Goal: Task Accomplishment & Management: Complete application form

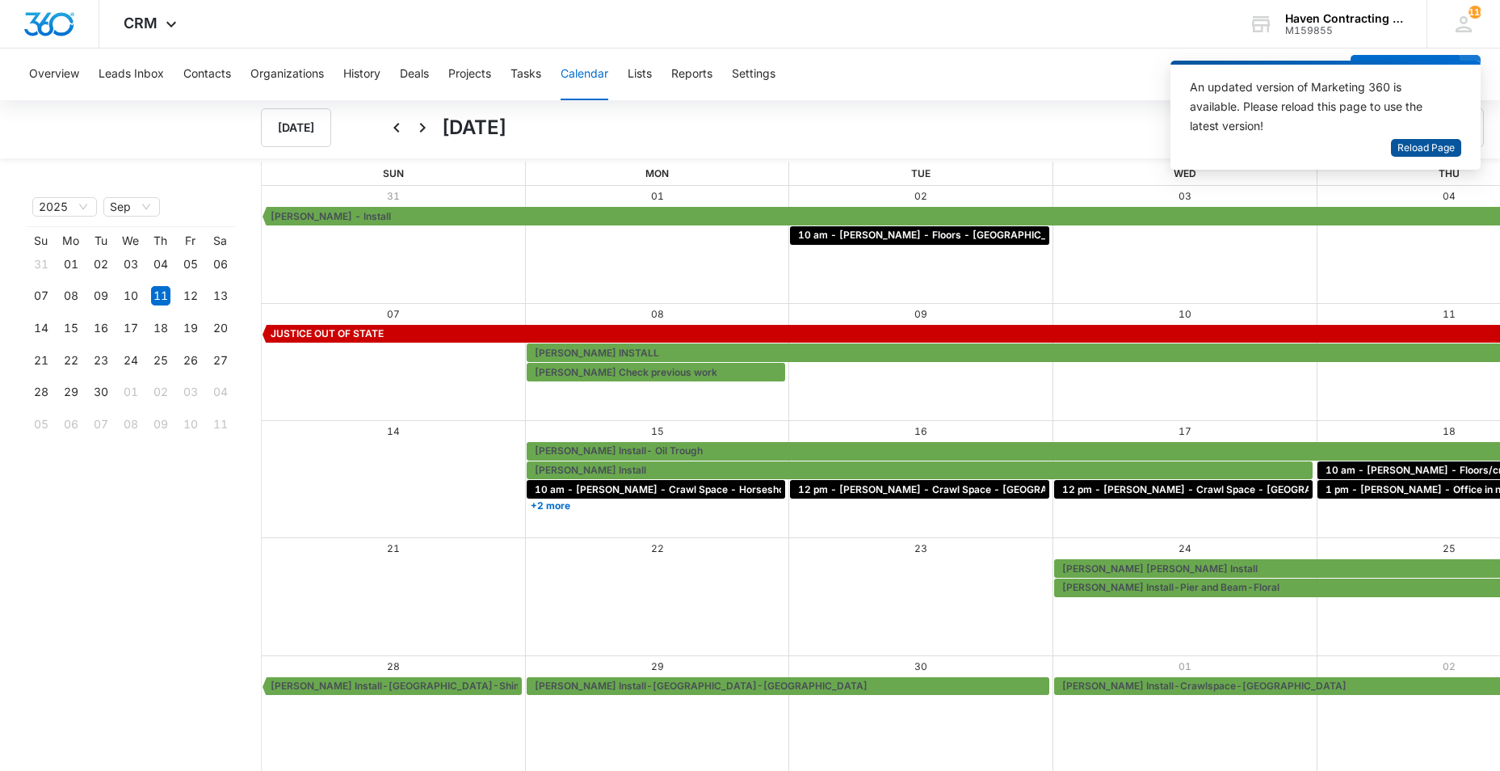
click at [1425, 153] on span "Reload Page" at bounding box center [1425, 148] width 57 height 15
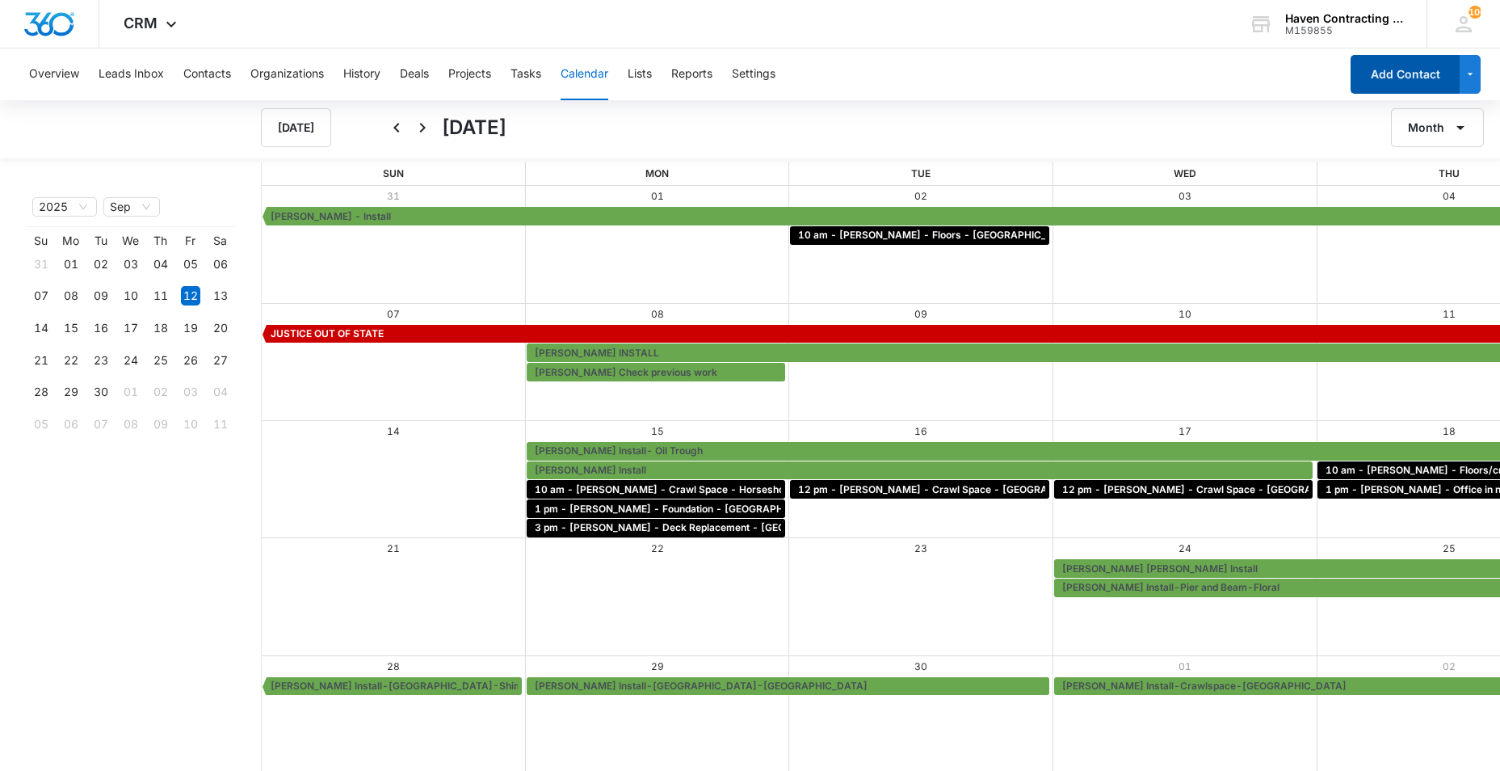
click at [1423, 71] on button "Add Contact" at bounding box center [1405, 74] width 109 height 39
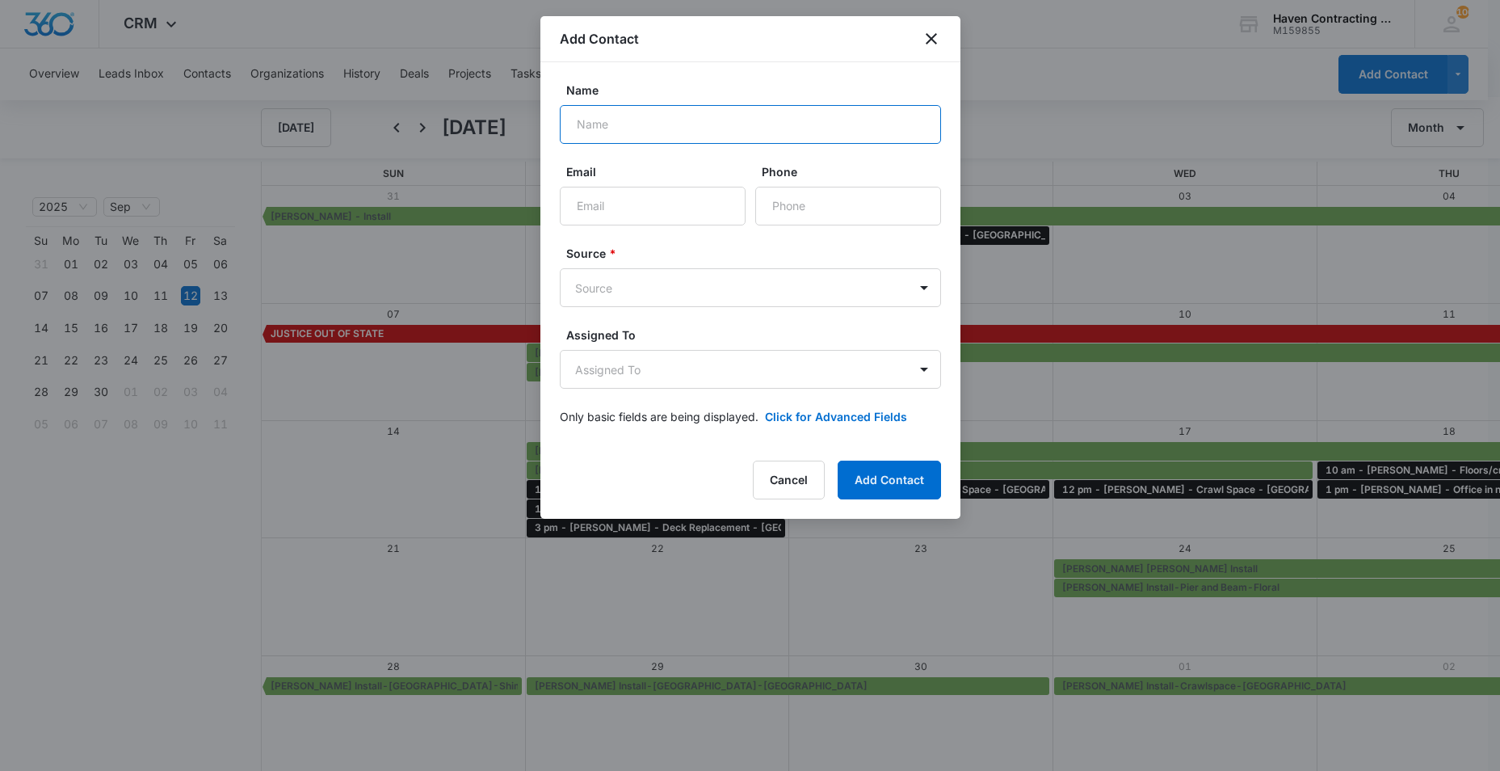
click at [594, 130] on input "Name" at bounding box center [750, 124] width 381 height 39
type input "[PERSON_NAME]"
click at [603, 215] on input "Email" at bounding box center [653, 206] width 186 height 39
type input "[EMAIL_ADDRESS][DOMAIN_NAME]"
type input "(870) 283-9394"
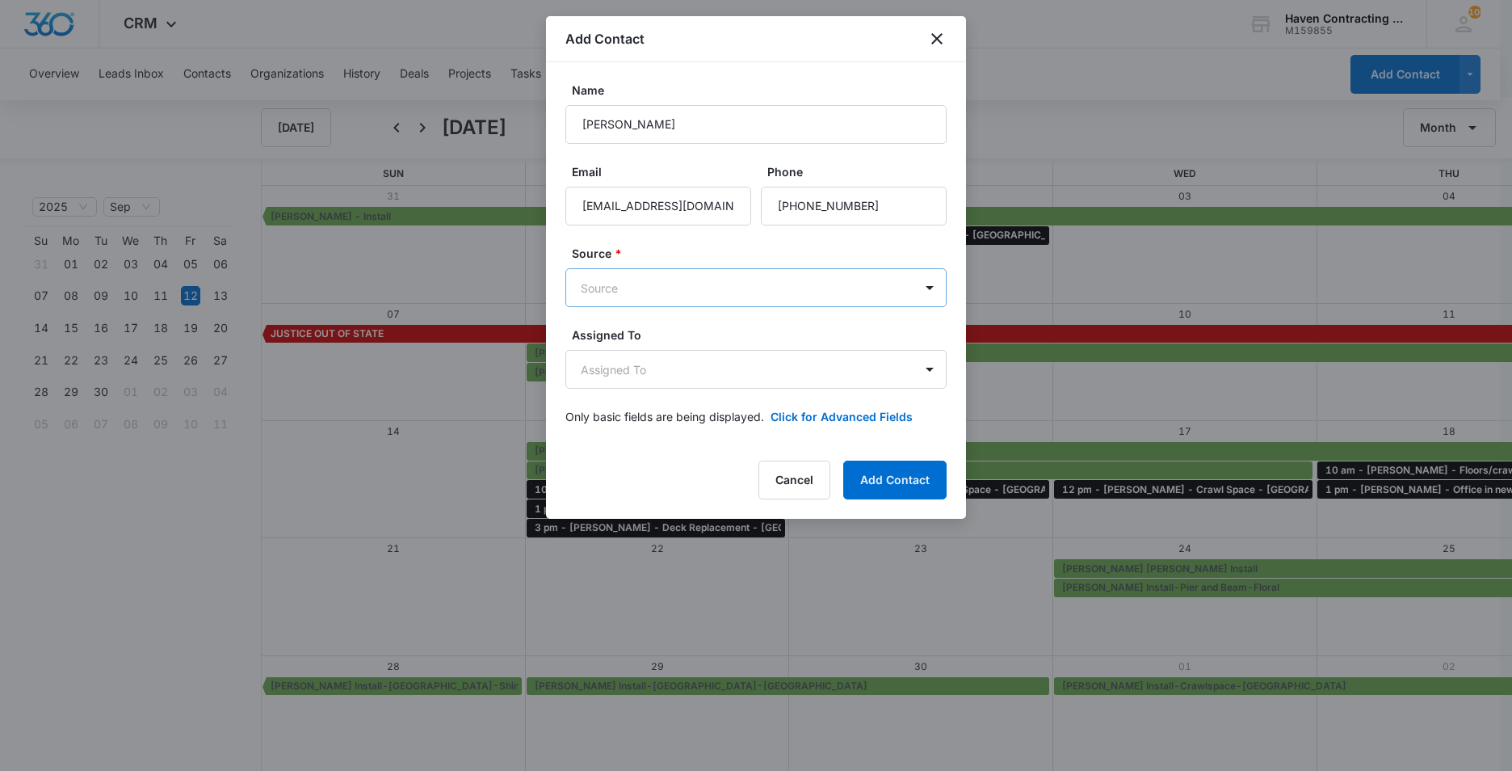
click at [581, 293] on body "CRM Apps Reputation Websites Forms CRM Email Social Ads Intelligence Brand Sett…" at bounding box center [756, 386] width 1512 height 772
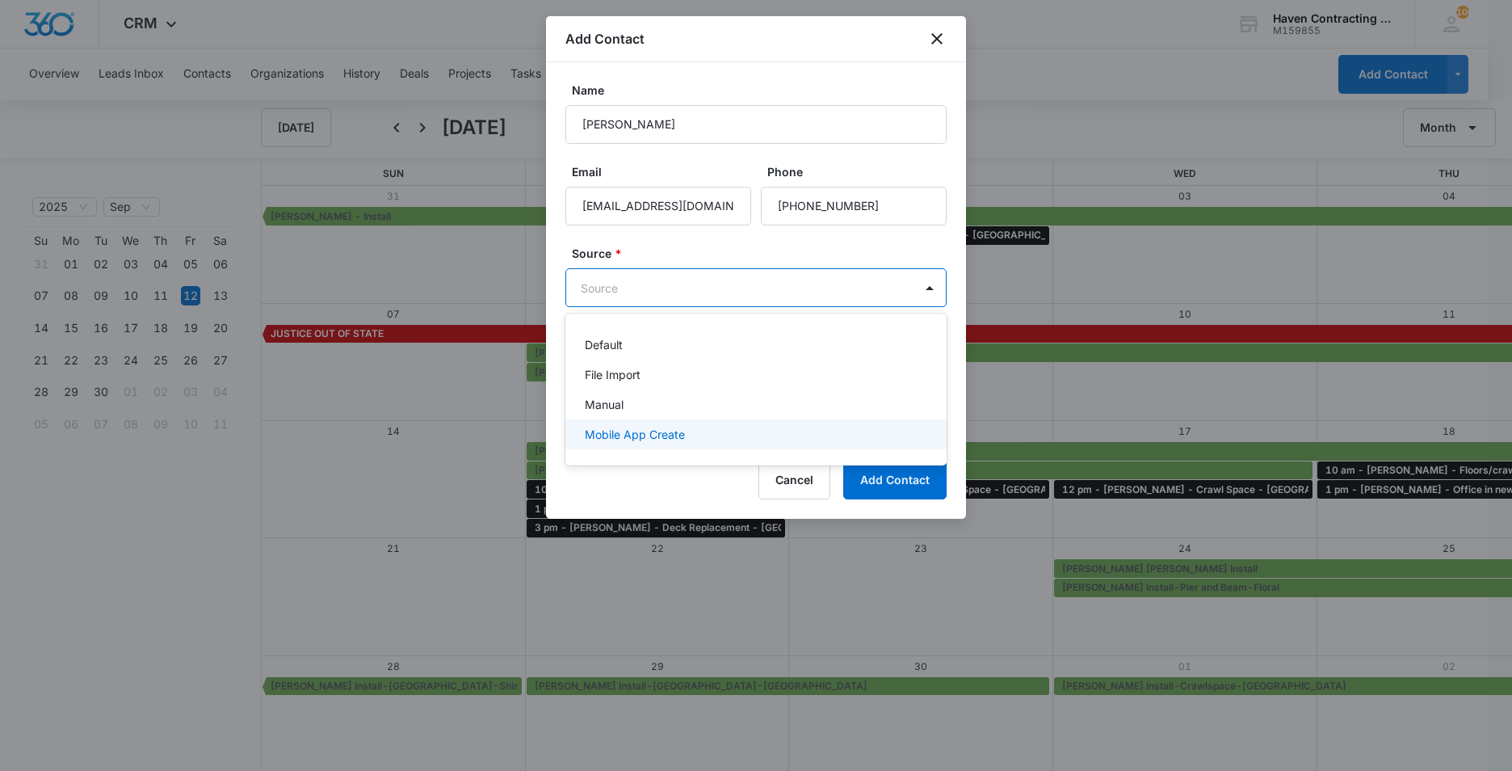
click at [594, 429] on p "Mobile App Create" at bounding box center [635, 434] width 100 height 17
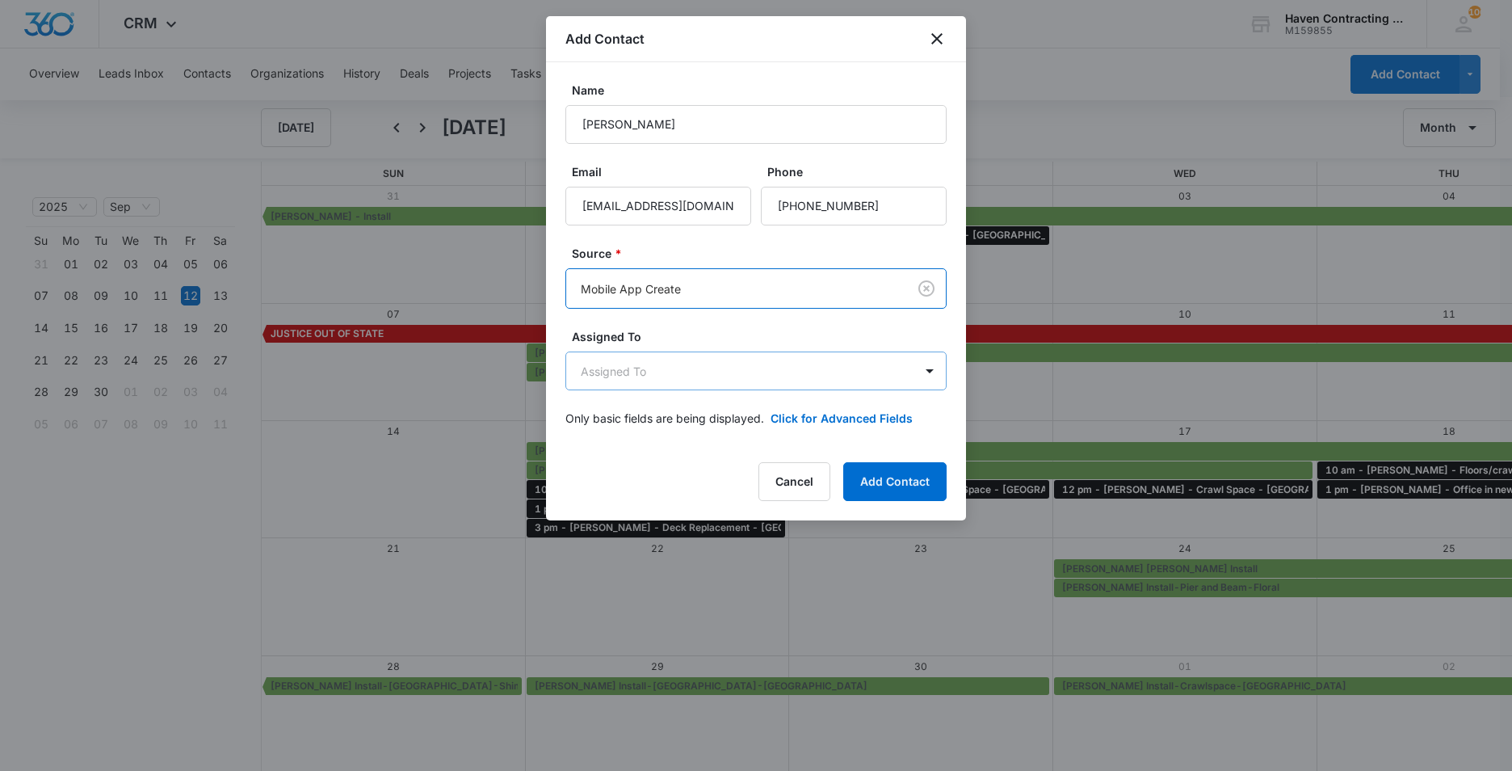
click at [582, 373] on body "CRM Apps Reputation Websites Forms CRM Email Social Ads Intelligence Brand Sett…" at bounding box center [756, 386] width 1512 height 772
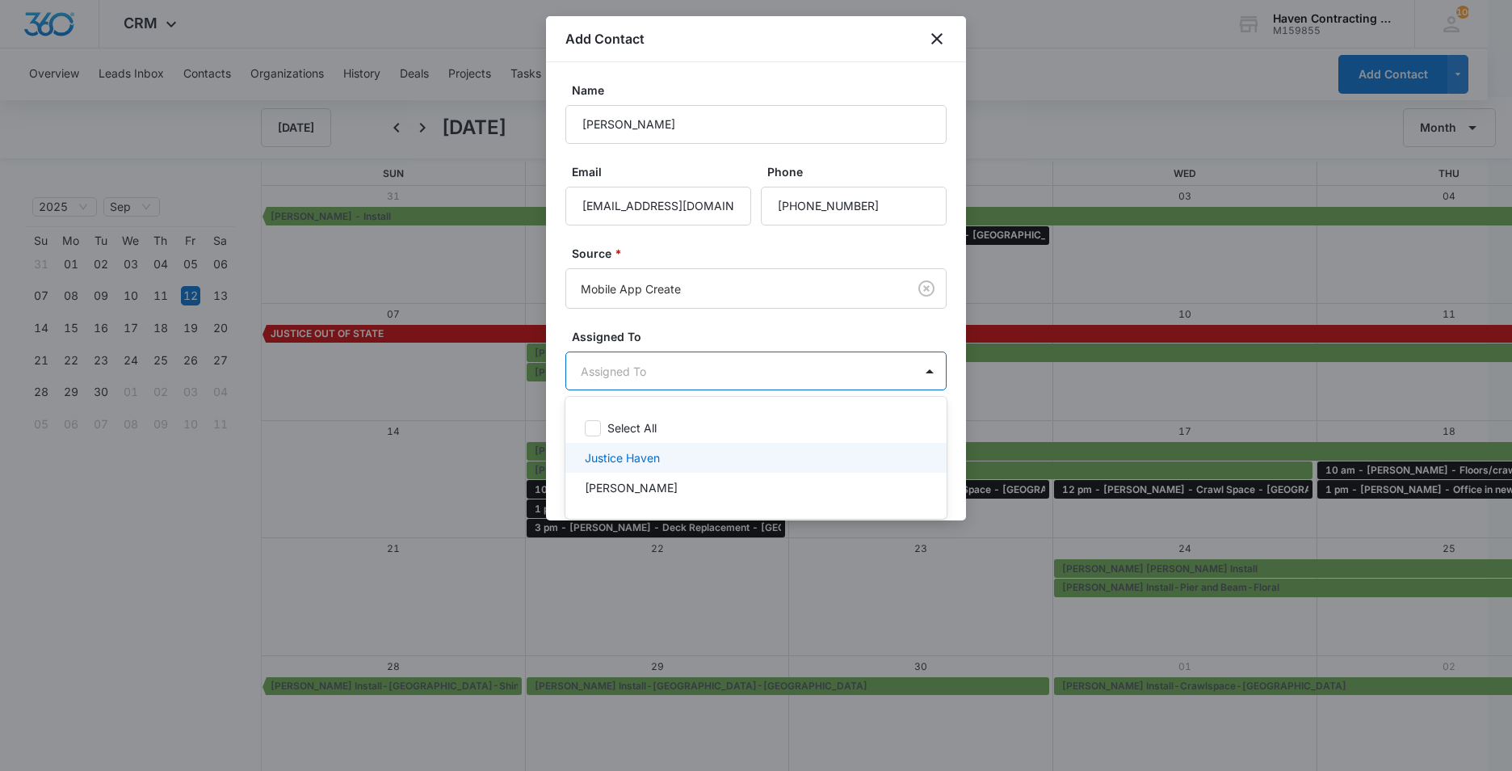
click at [605, 456] on p "Justice Haven" at bounding box center [622, 457] width 75 height 17
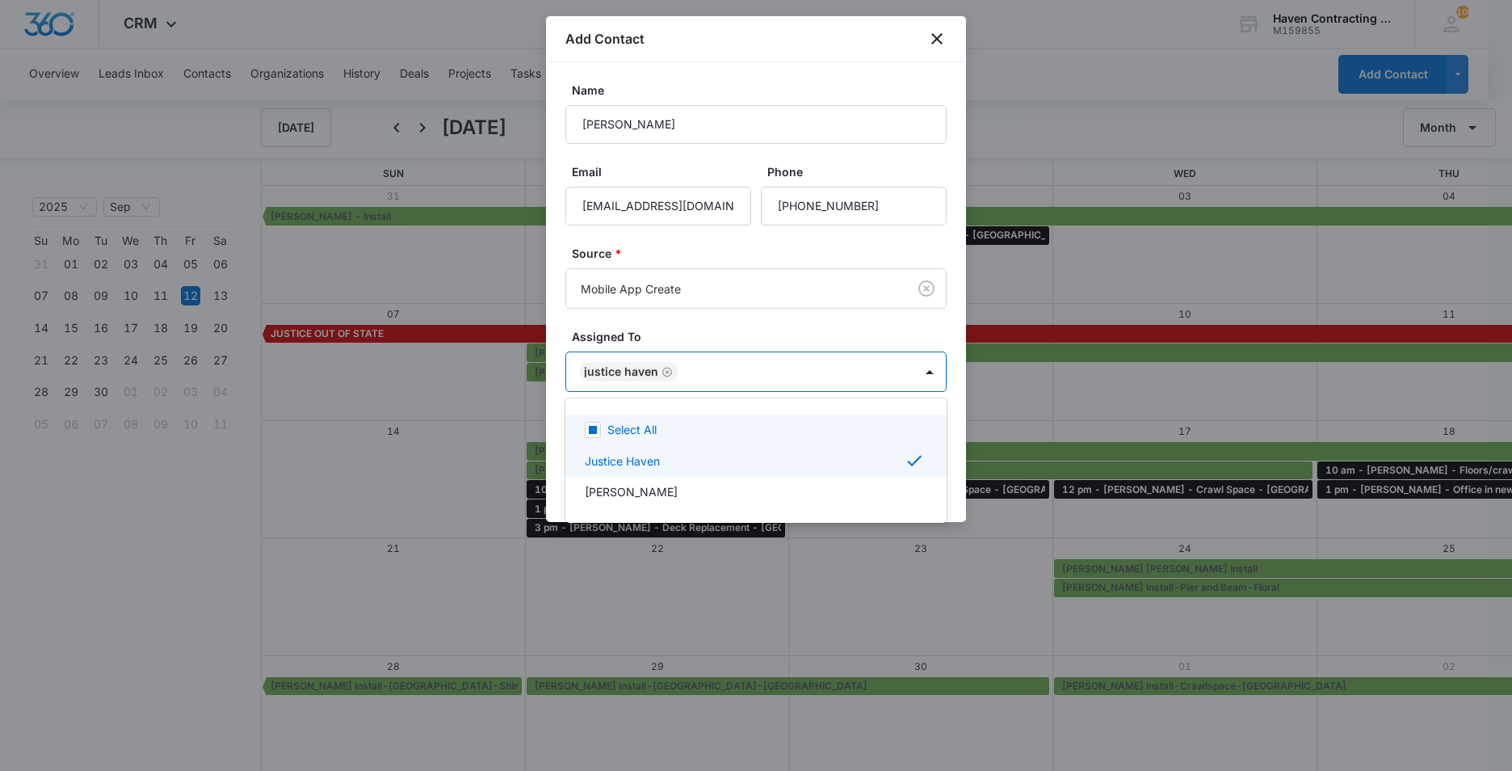
click at [550, 400] on div at bounding box center [756, 385] width 1512 height 771
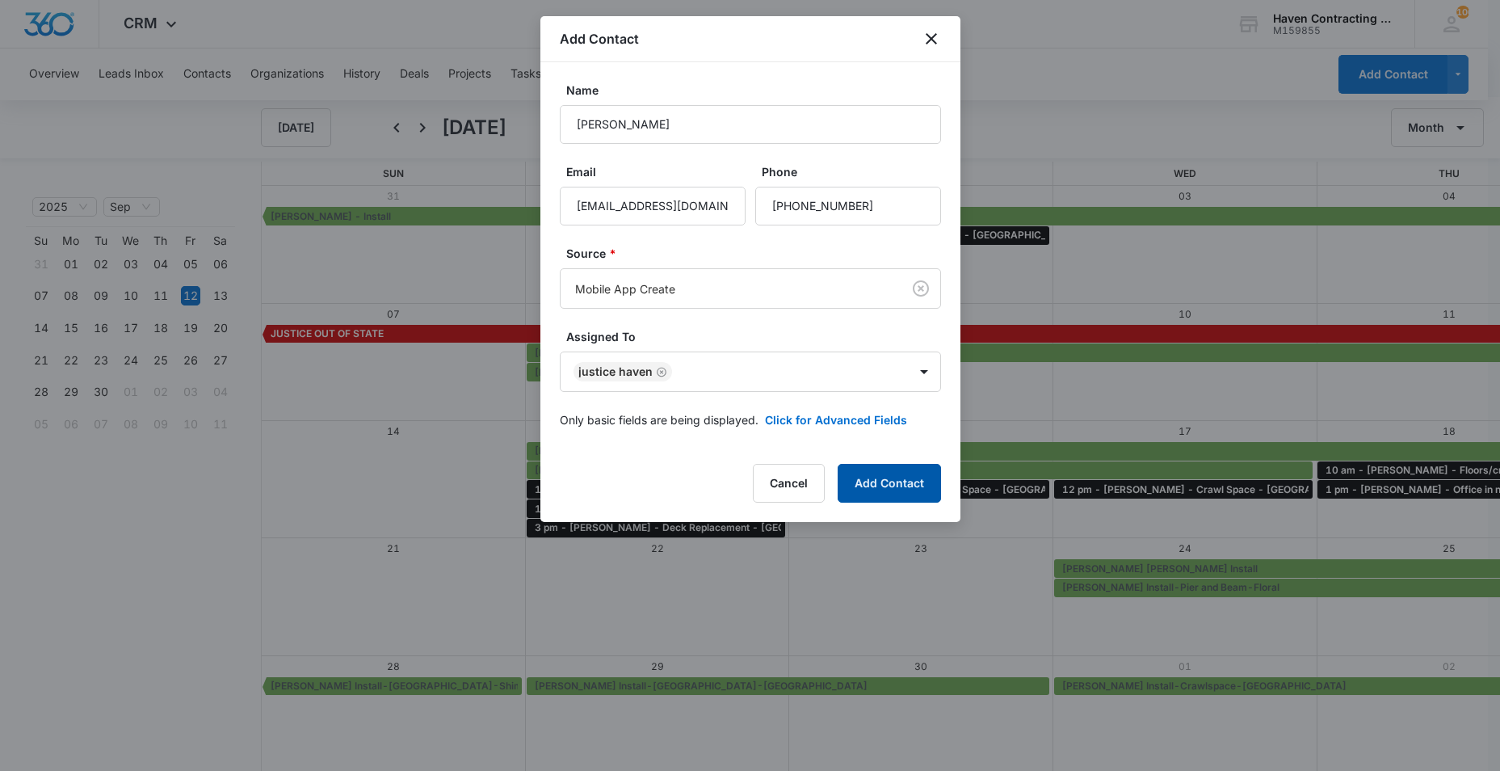
click at [882, 478] on button "Add Contact" at bounding box center [889, 483] width 103 height 39
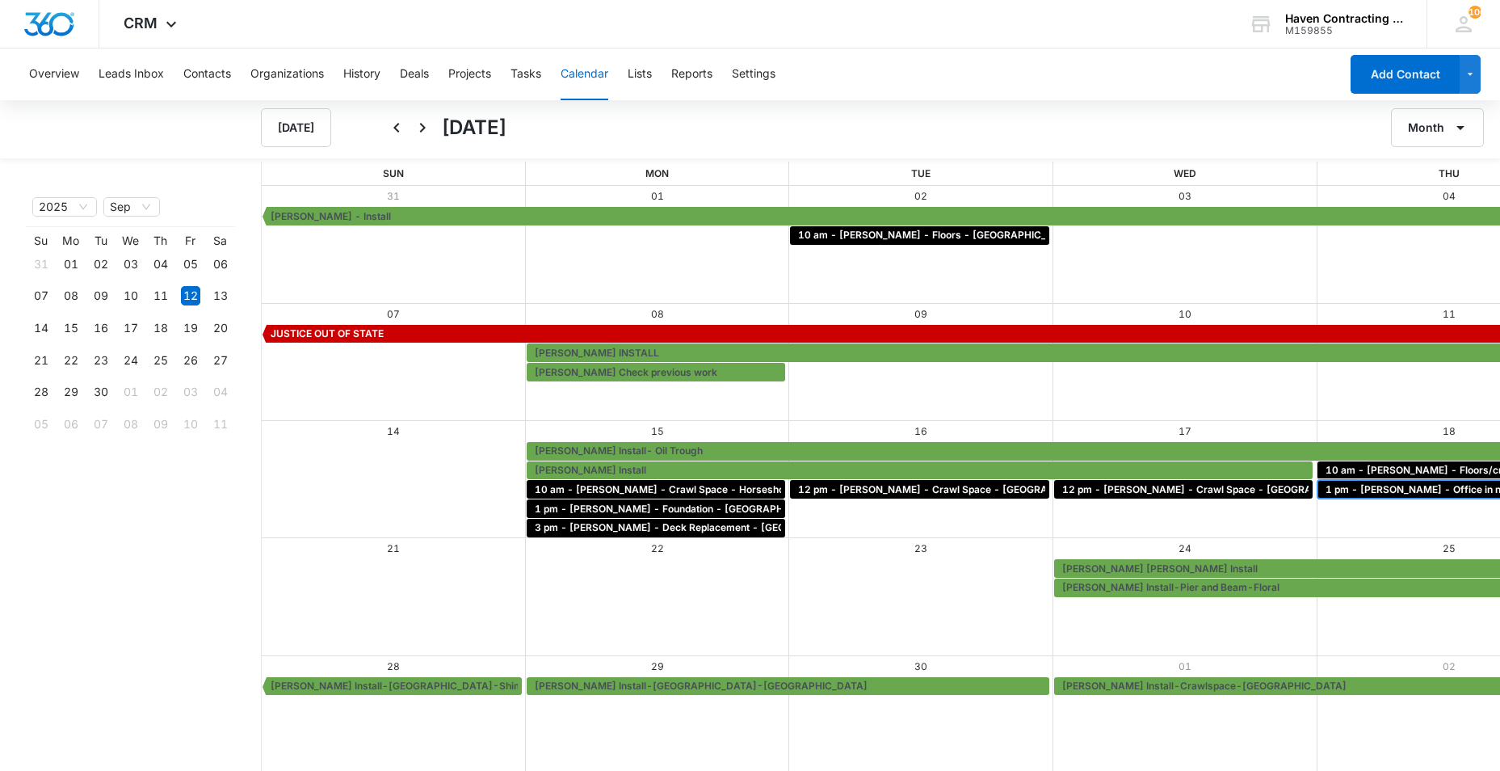
click at [1326, 489] on span "1 pm - [PERSON_NAME] - Office in new building - [GEOGRAPHIC_DATA]" at bounding box center [1497, 489] width 343 height 15
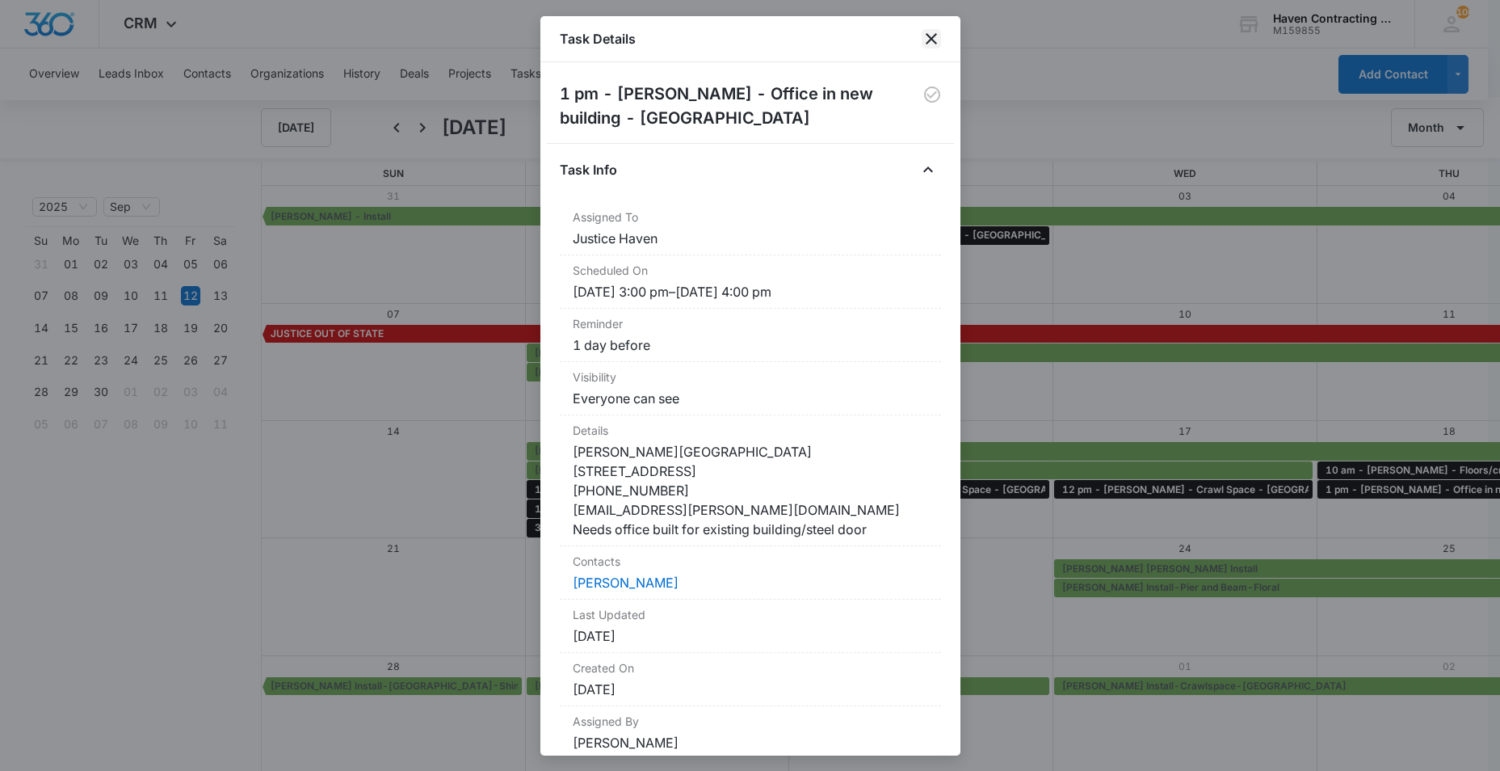
click at [931, 37] on icon "close" at bounding box center [931, 38] width 19 height 19
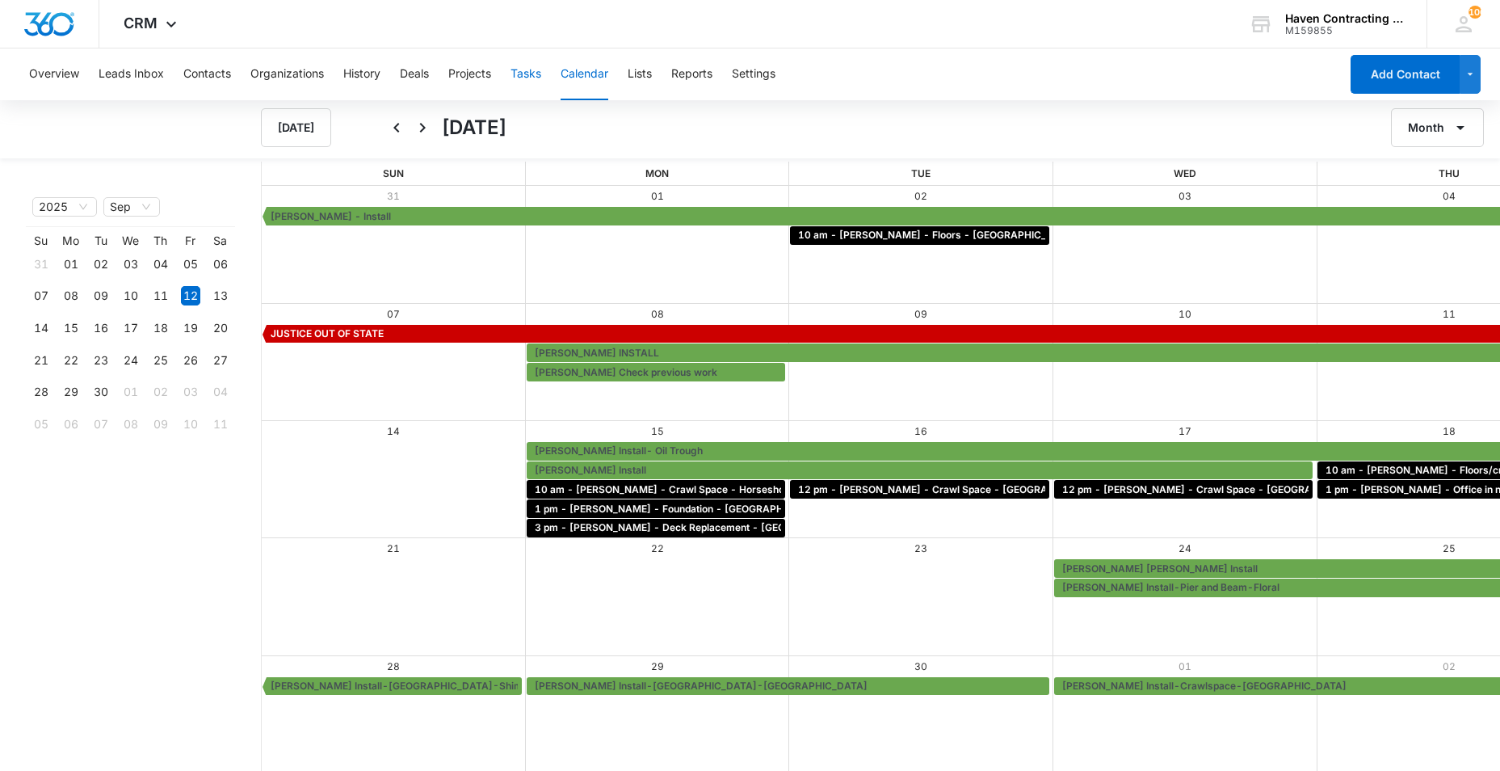
click at [533, 70] on button "Tasks" at bounding box center [525, 74] width 31 height 52
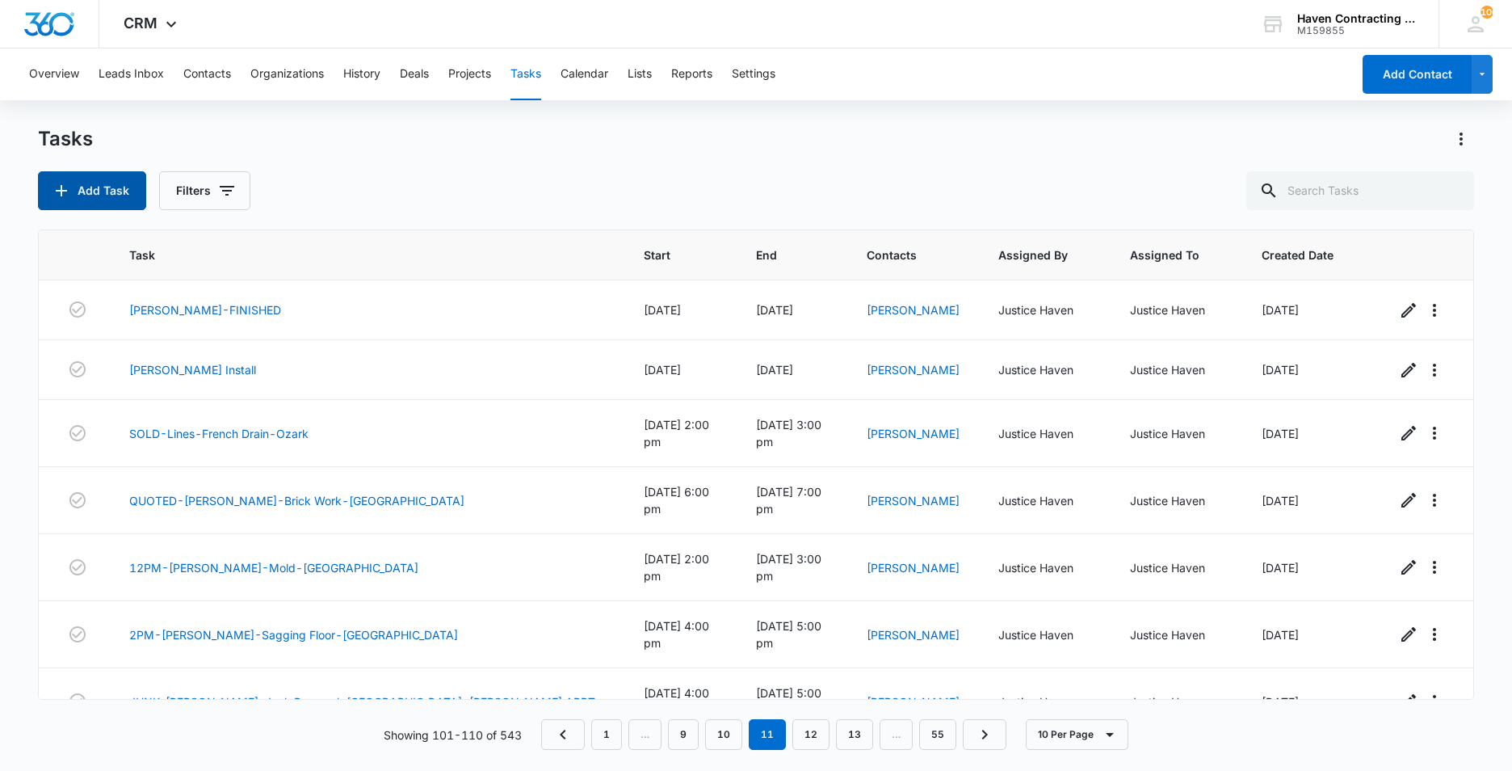
click at [65, 202] on button "Add Task" at bounding box center [92, 190] width 108 height 39
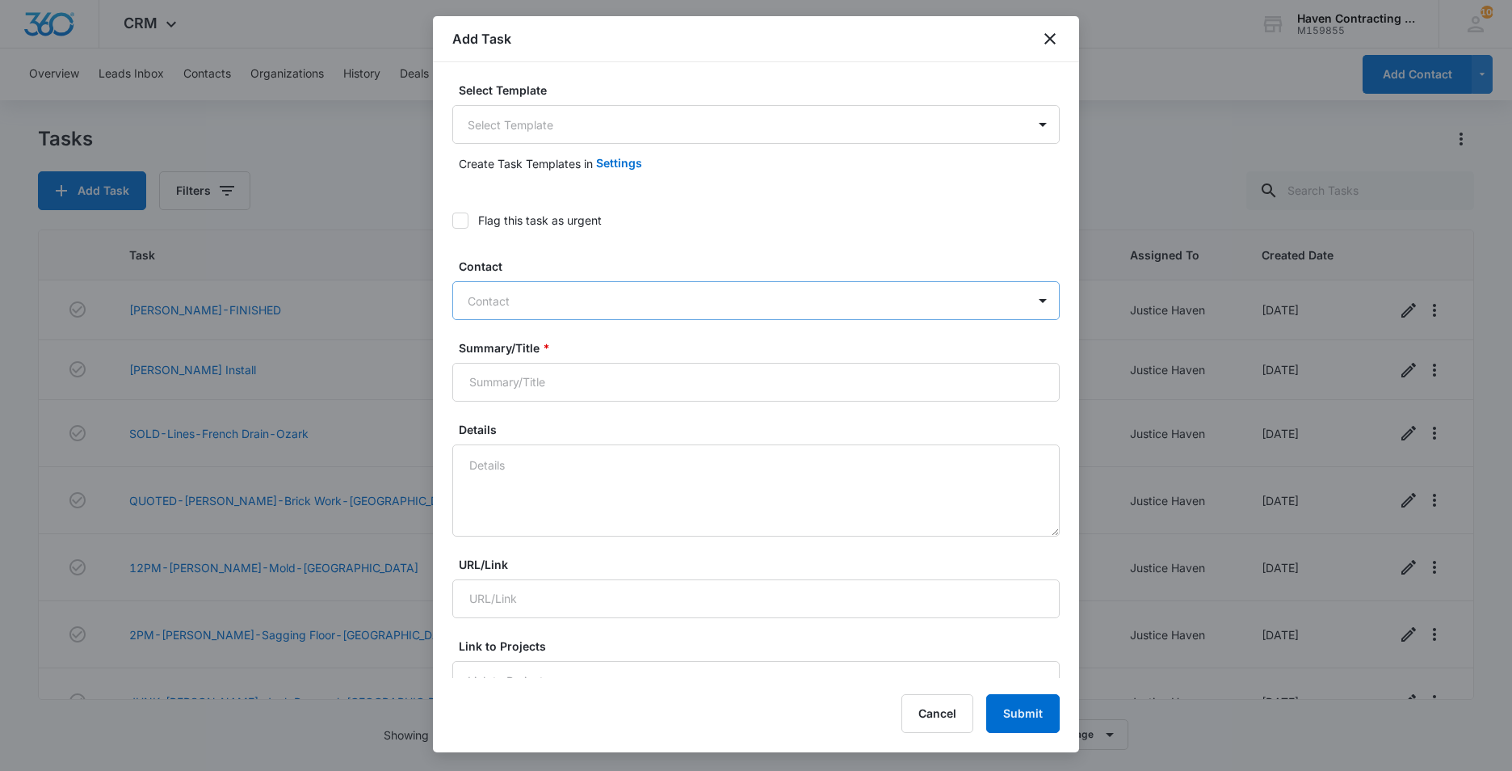
click at [479, 305] on div at bounding box center [746, 301] width 557 height 20
type input "jacob briley"
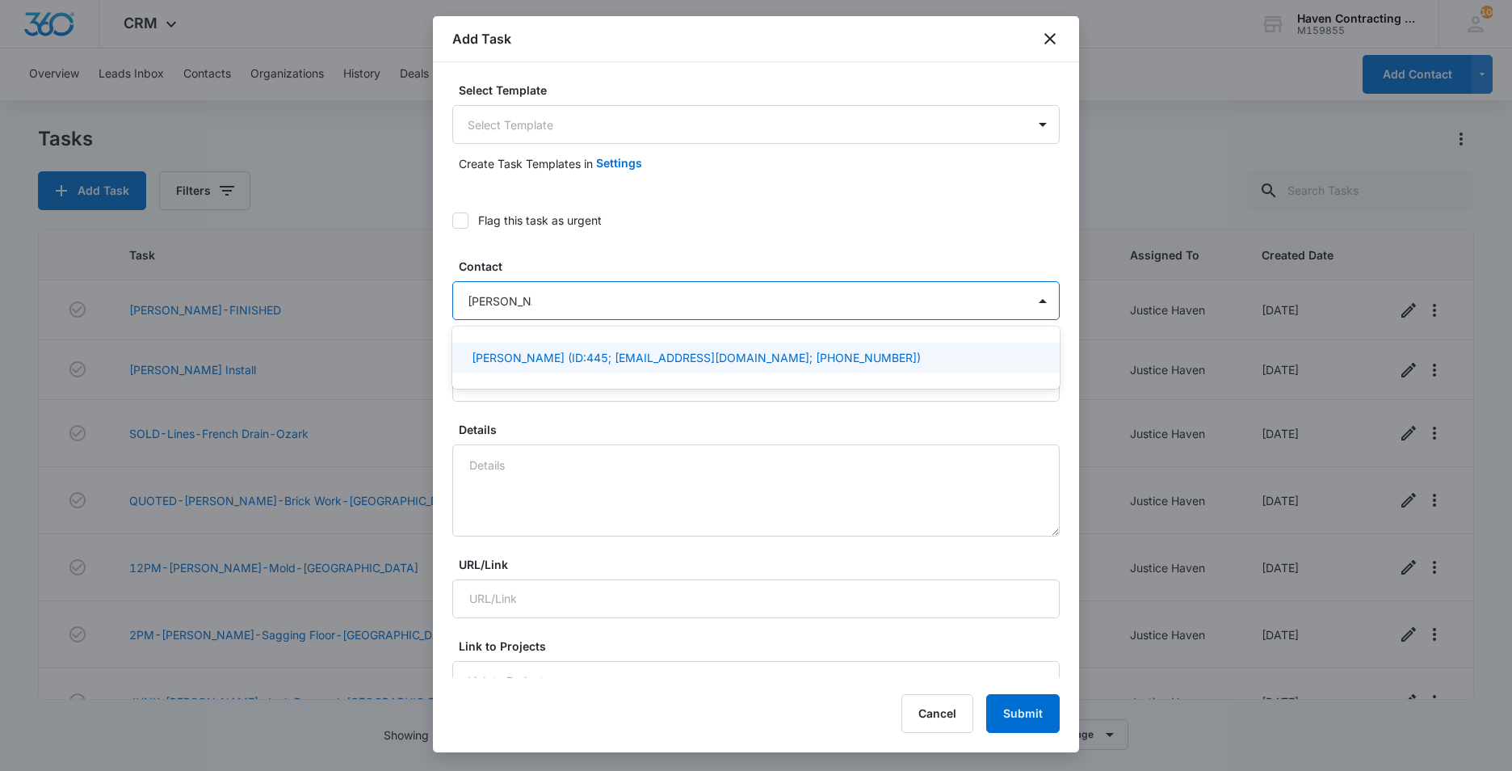
click at [489, 355] on p "Jacob Briley (ID:445; jacqueb1337@gmail.com; (870) 283-9394)" at bounding box center [696, 357] width 449 height 17
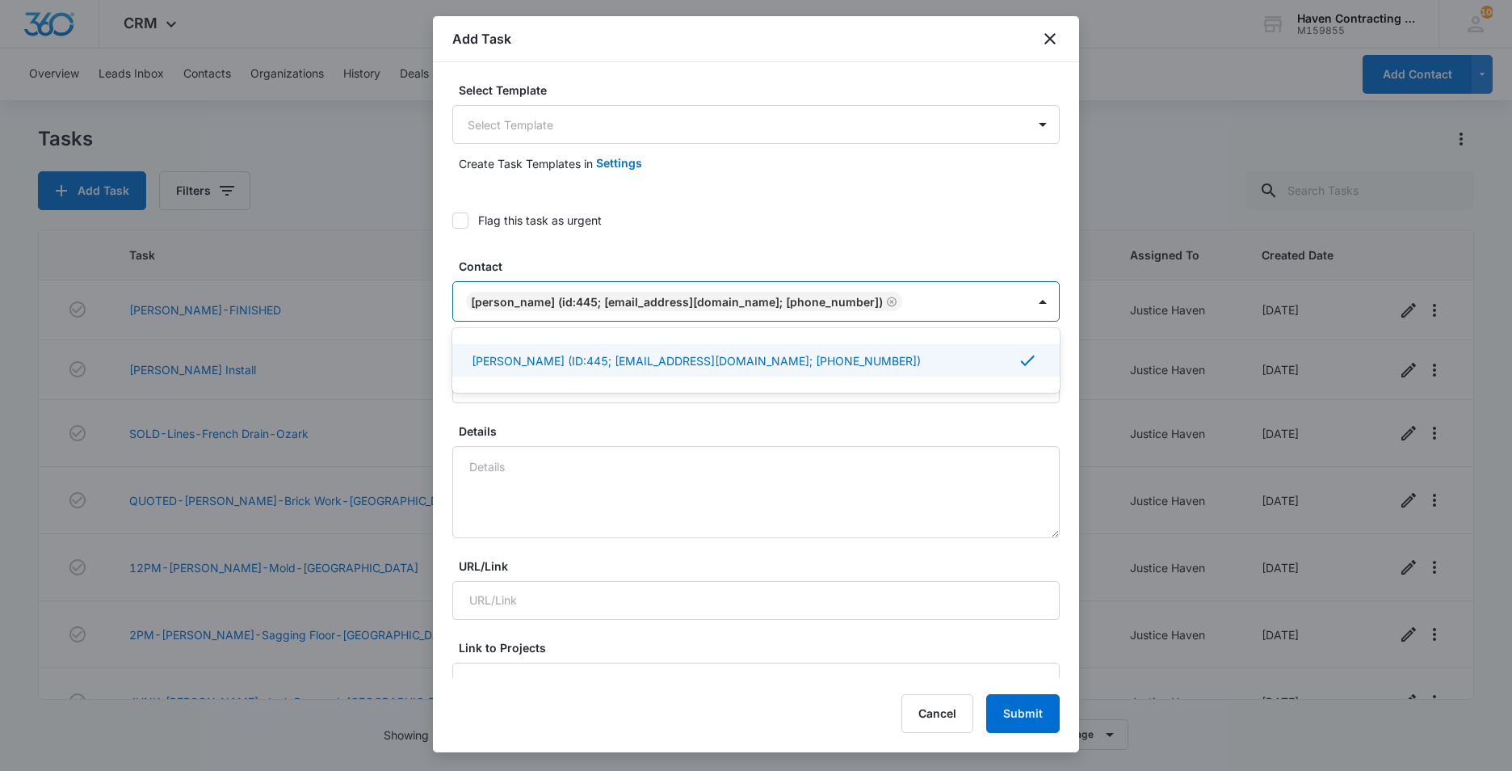
click at [437, 405] on div "Select Template Select Template Create Task Templates in Settings Flag this tas…" at bounding box center [756, 369] width 646 height 615
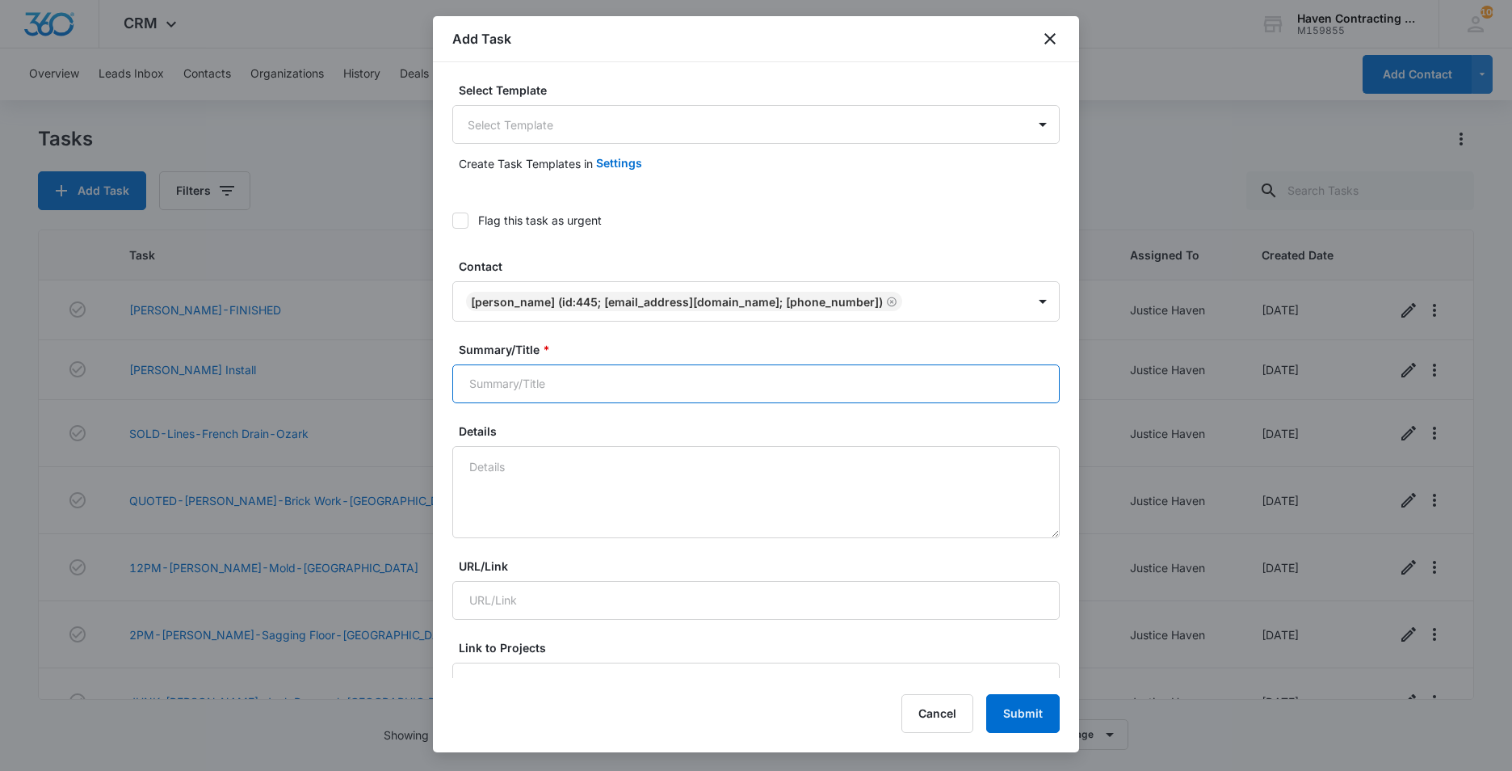
click at [492, 381] on input "Summary/Title *" at bounding box center [755, 383] width 607 height 39
type input "3 pm - Jacob Briley - Foundation sinking - Cave City"
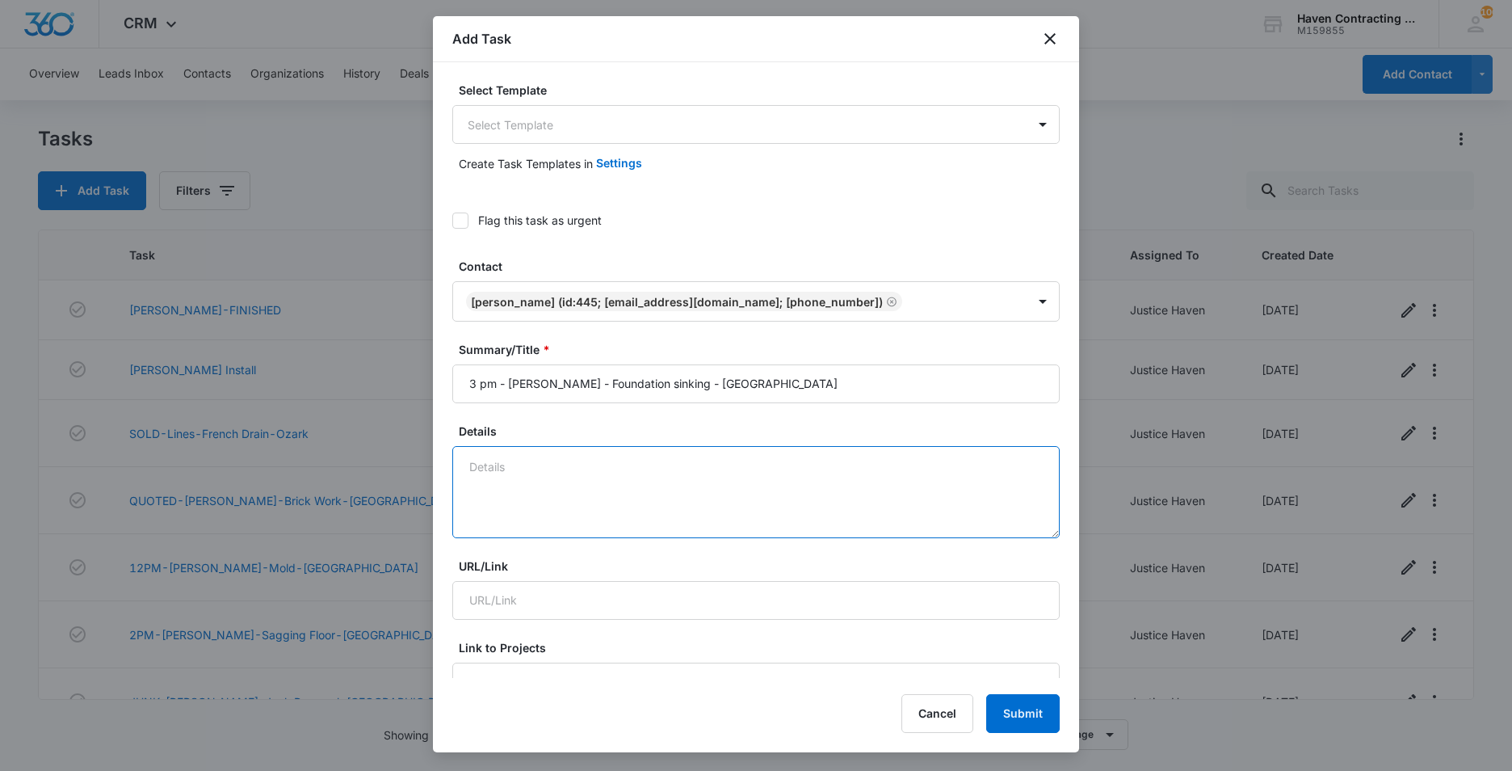
drag, startPoint x: 487, startPoint y: 473, endPoint x: 672, endPoint y: 450, distance: 186.5
click at [487, 473] on textarea "Details" at bounding box center [755, 492] width 607 height 92
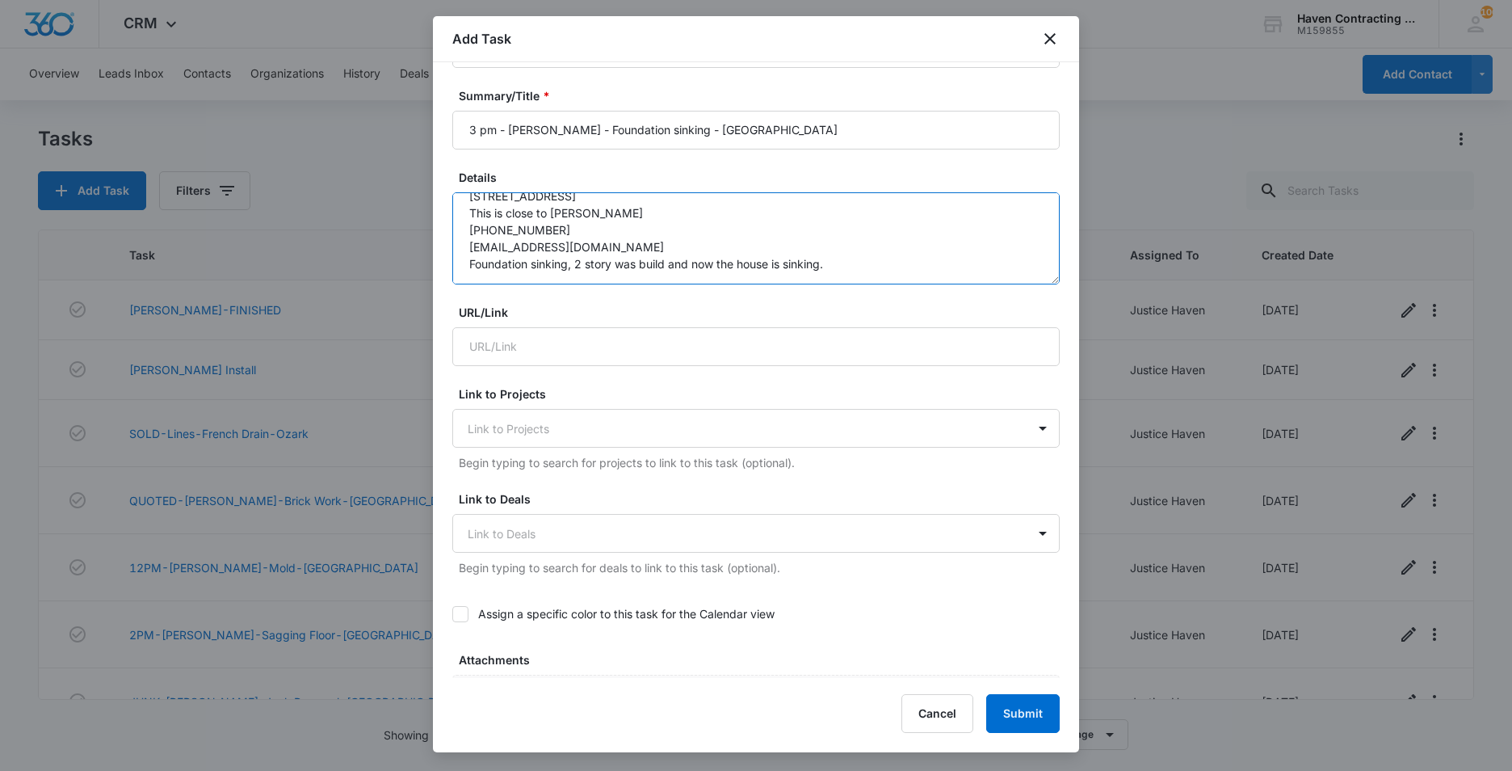
scroll to position [323, 0]
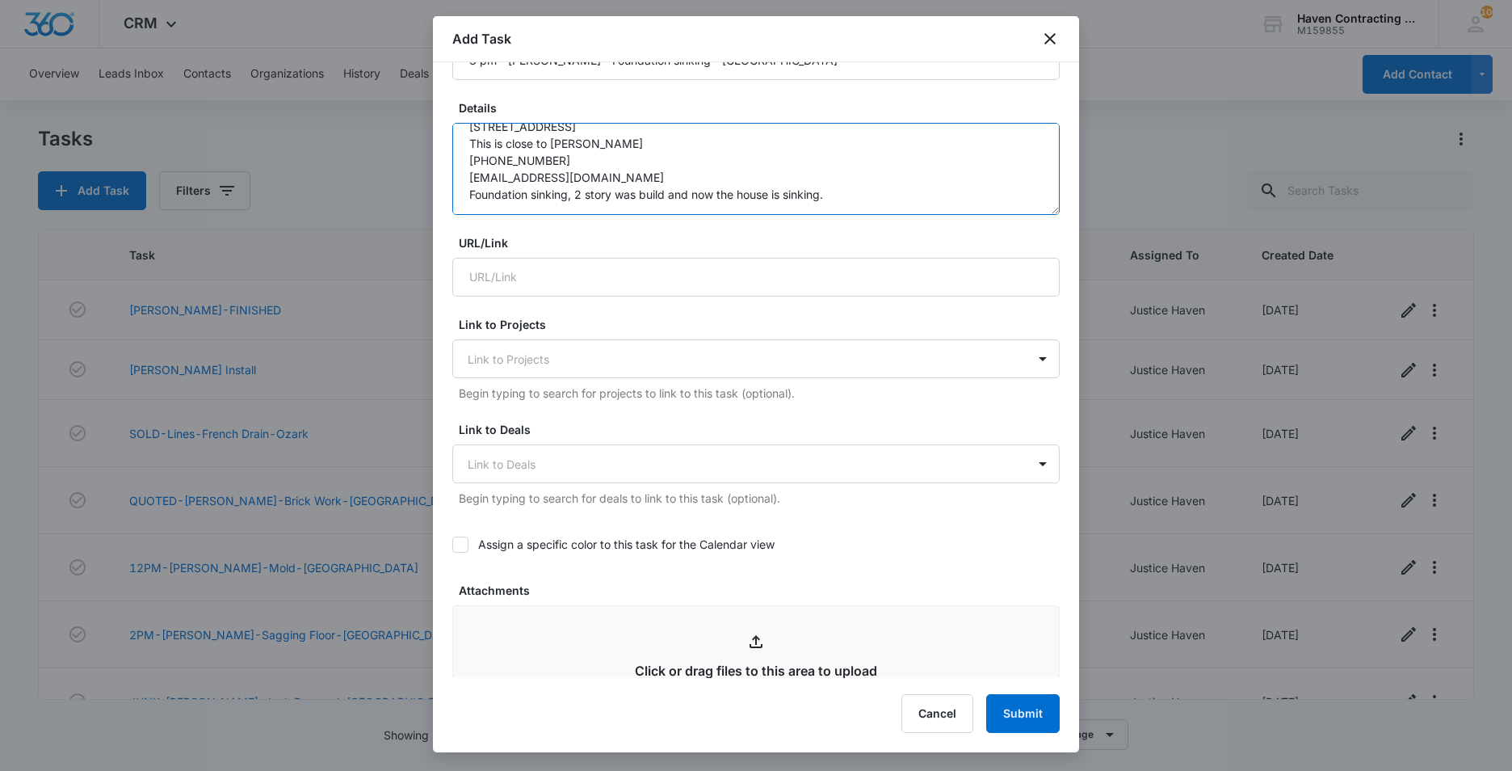
type textarea "Jacob Briley 599 AR Hwy 58 Cave City, AR 72521 This is close to Sidney 870-283-…"
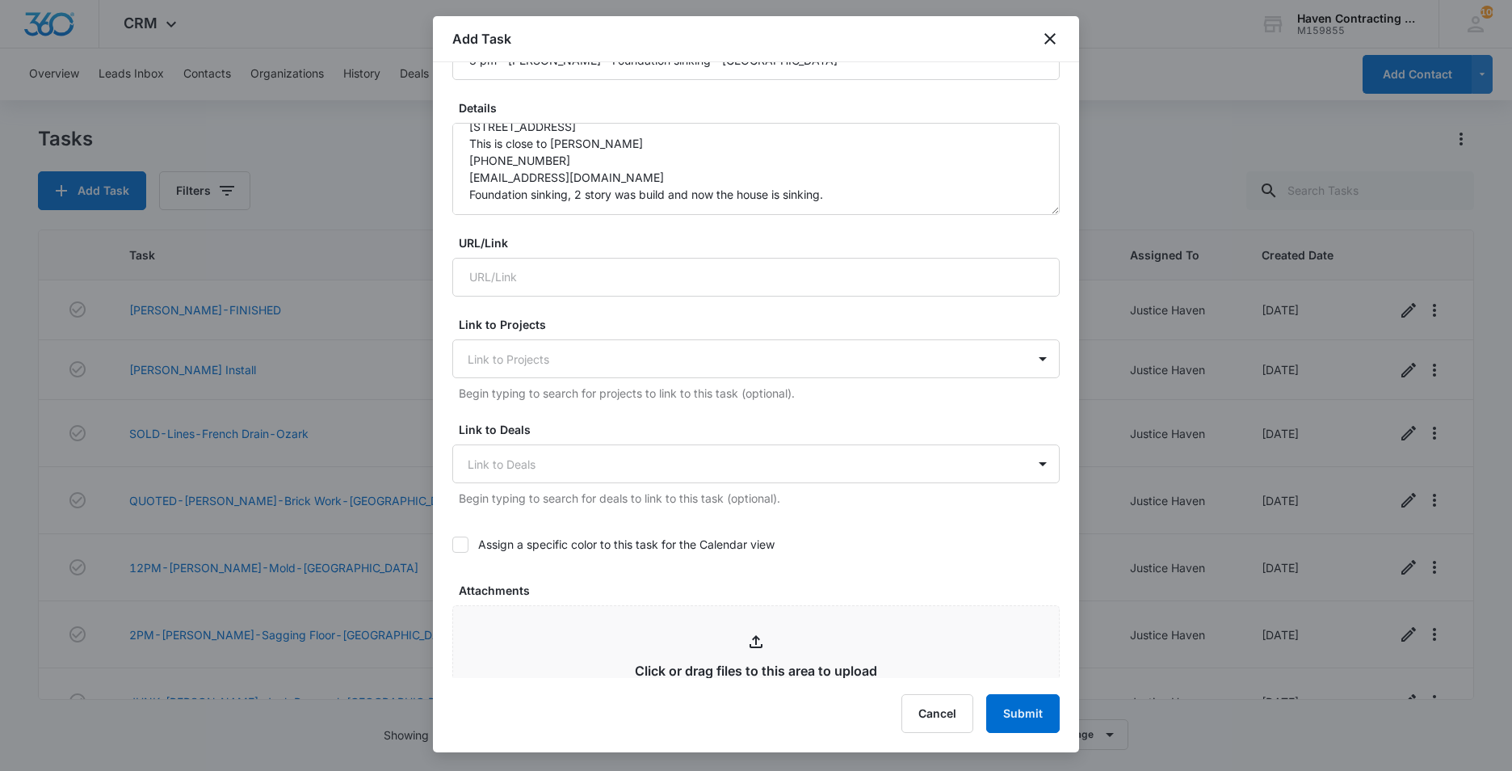
click at [456, 550] on icon at bounding box center [460, 544] width 15 height 15
click at [452, 544] on input "Assign a specific color to this task for the Calendar view" at bounding box center [452, 544] width 0 height 0
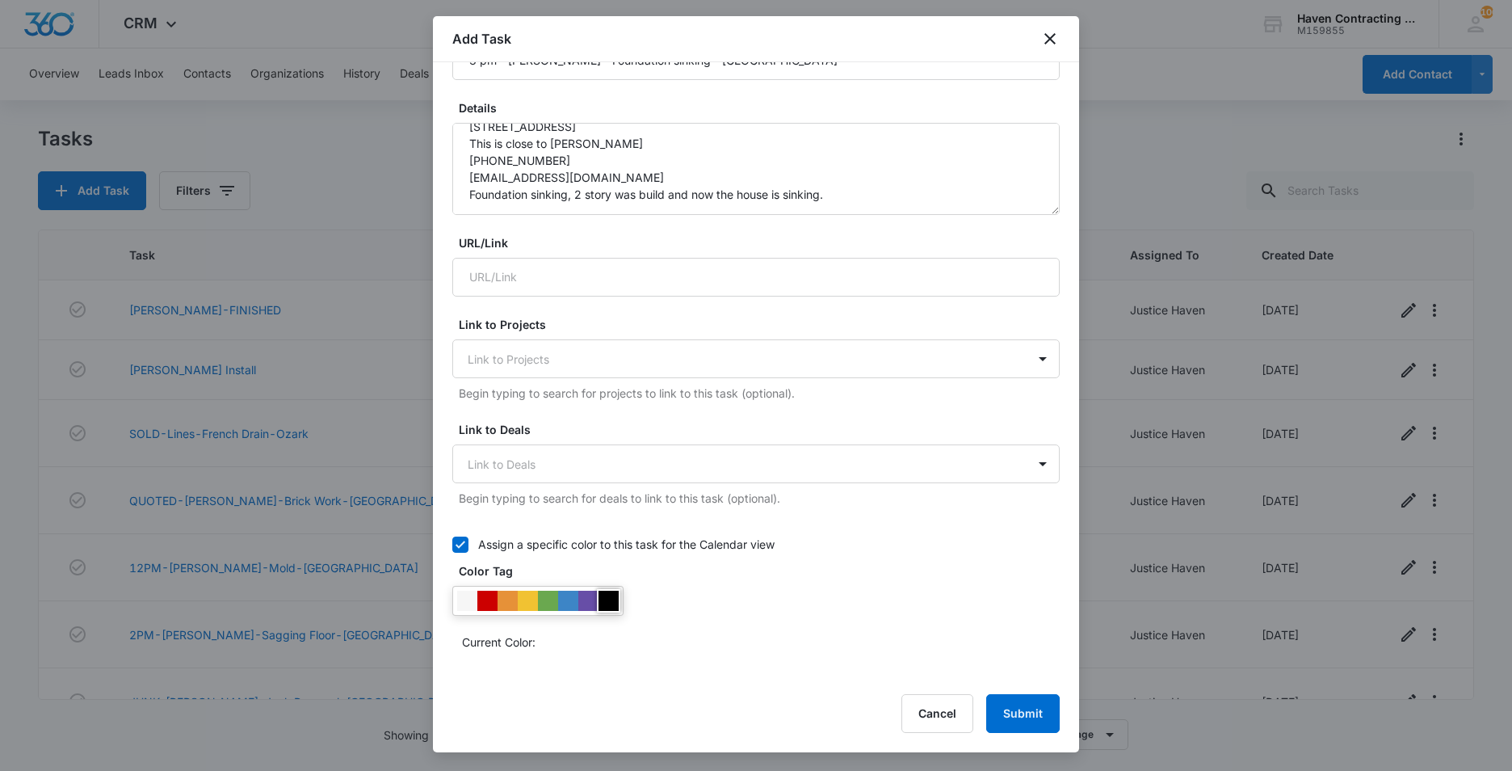
click at [615, 601] on div at bounding box center [609, 600] width 20 height 20
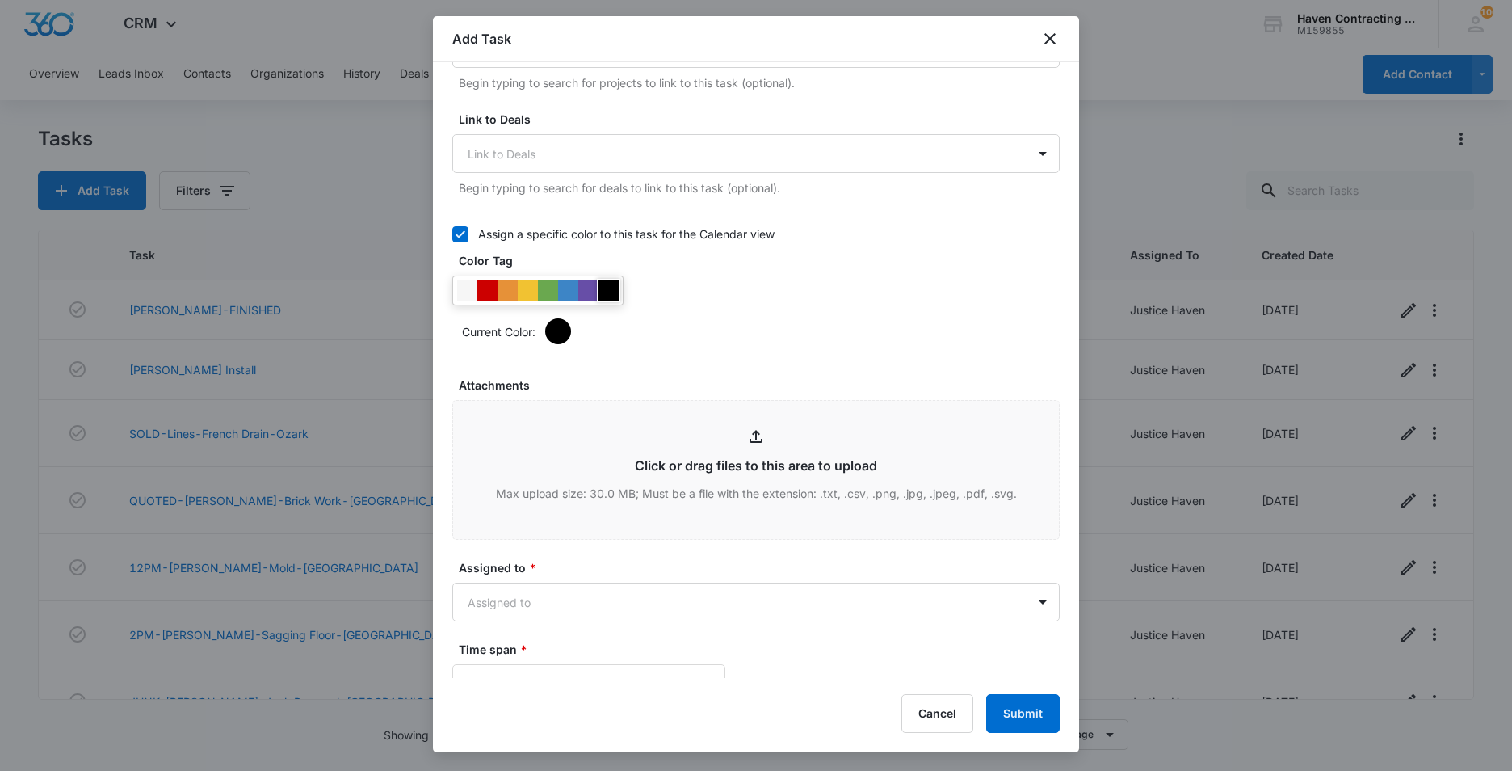
scroll to position [646, 0]
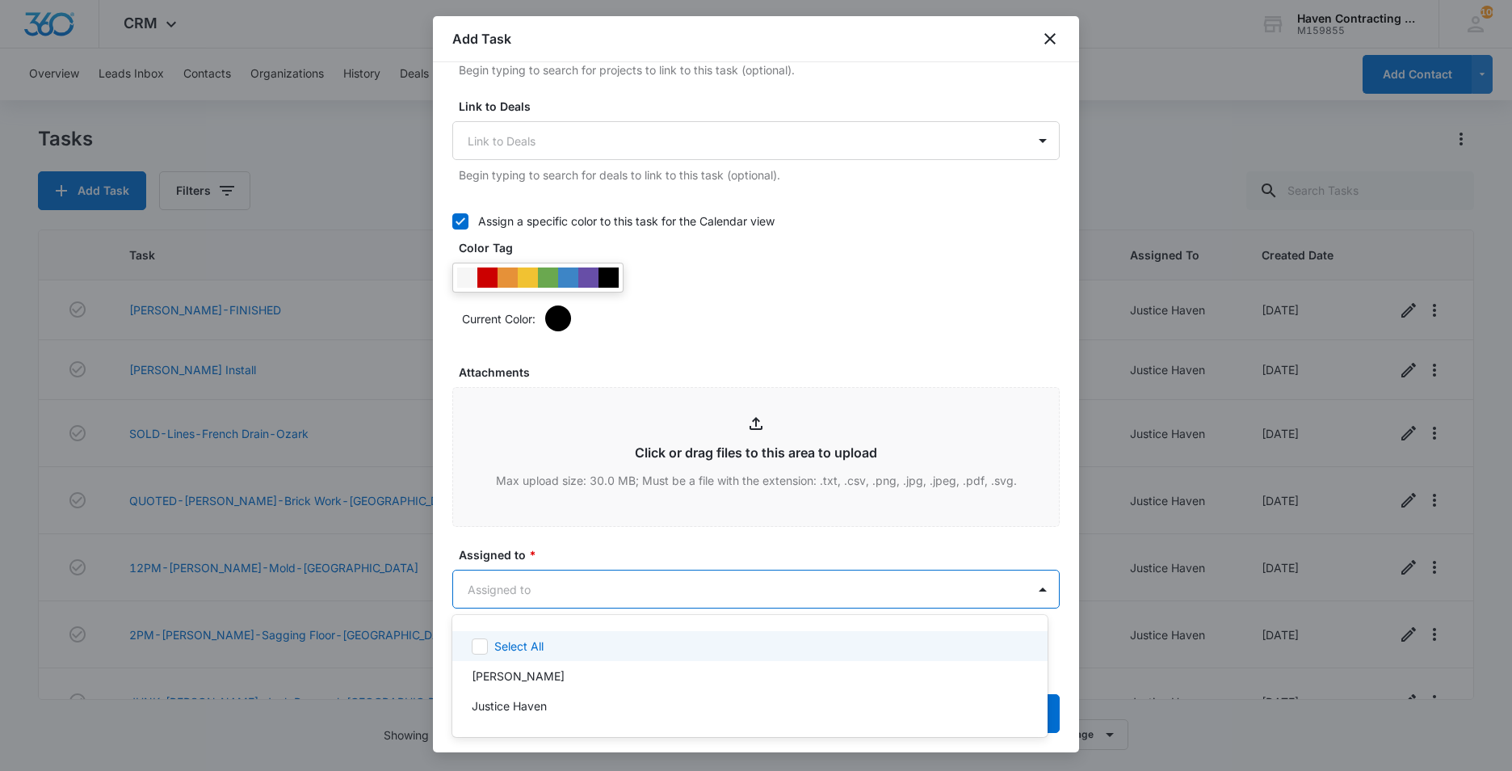
click at [473, 597] on body "CRM Apps Reputation Websites Forms CRM Email Social Ads Intelligence Brand Sett…" at bounding box center [756, 385] width 1512 height 771
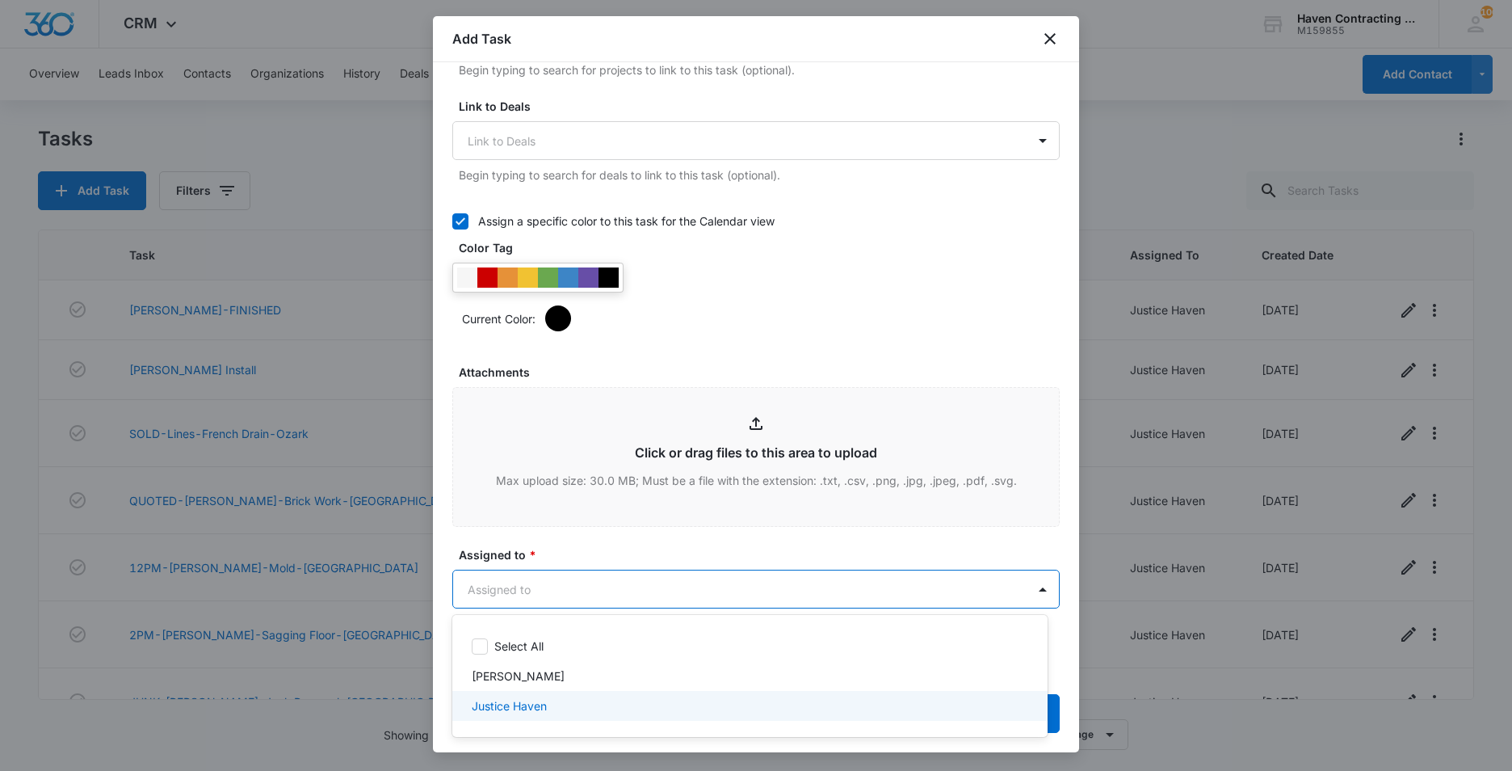
click at [488, 705] on p "Justice Haven" at bounding box center [509, 705] width 75 height 17
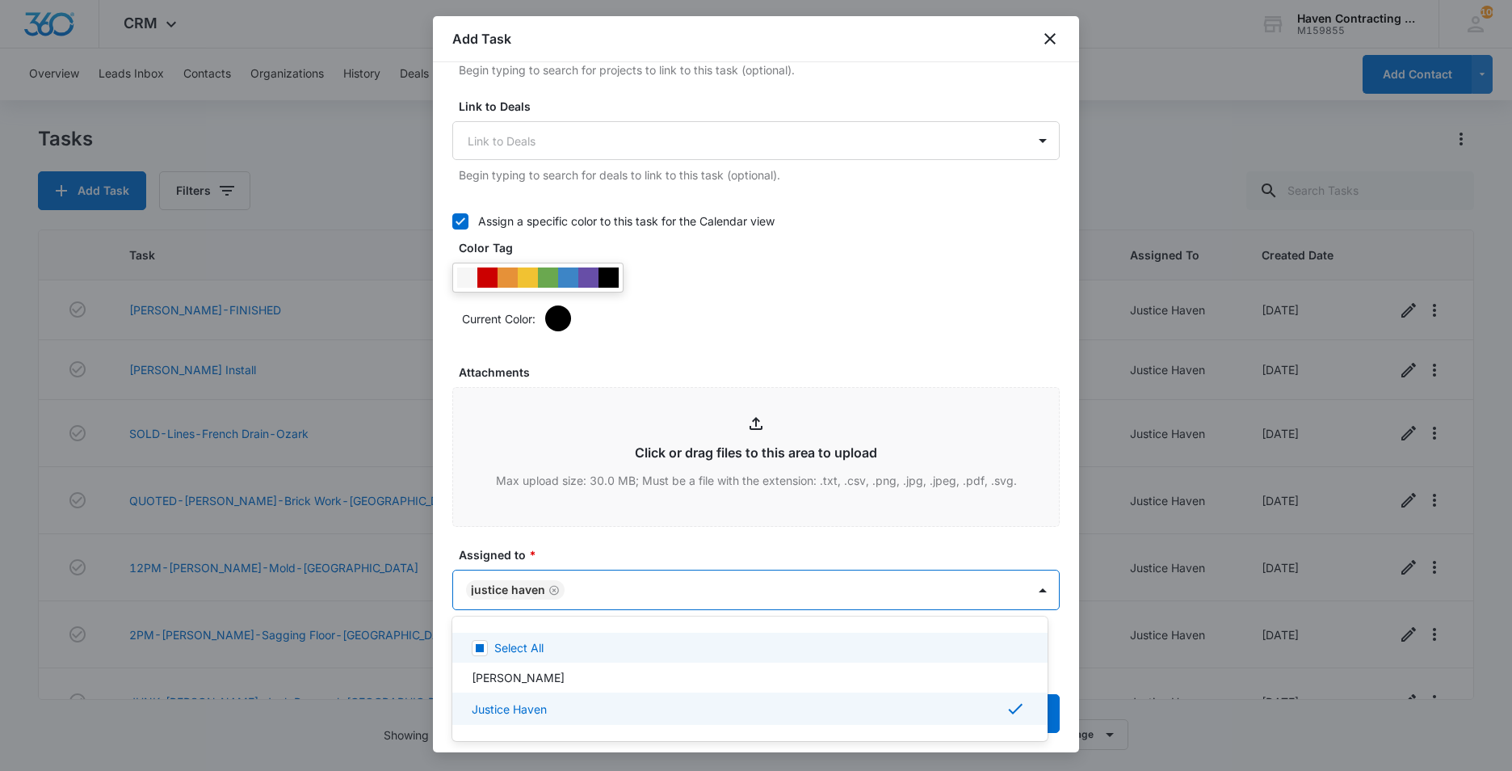
click at [472, 527] on div at bounding box center [756, 385] width 1512 height 771
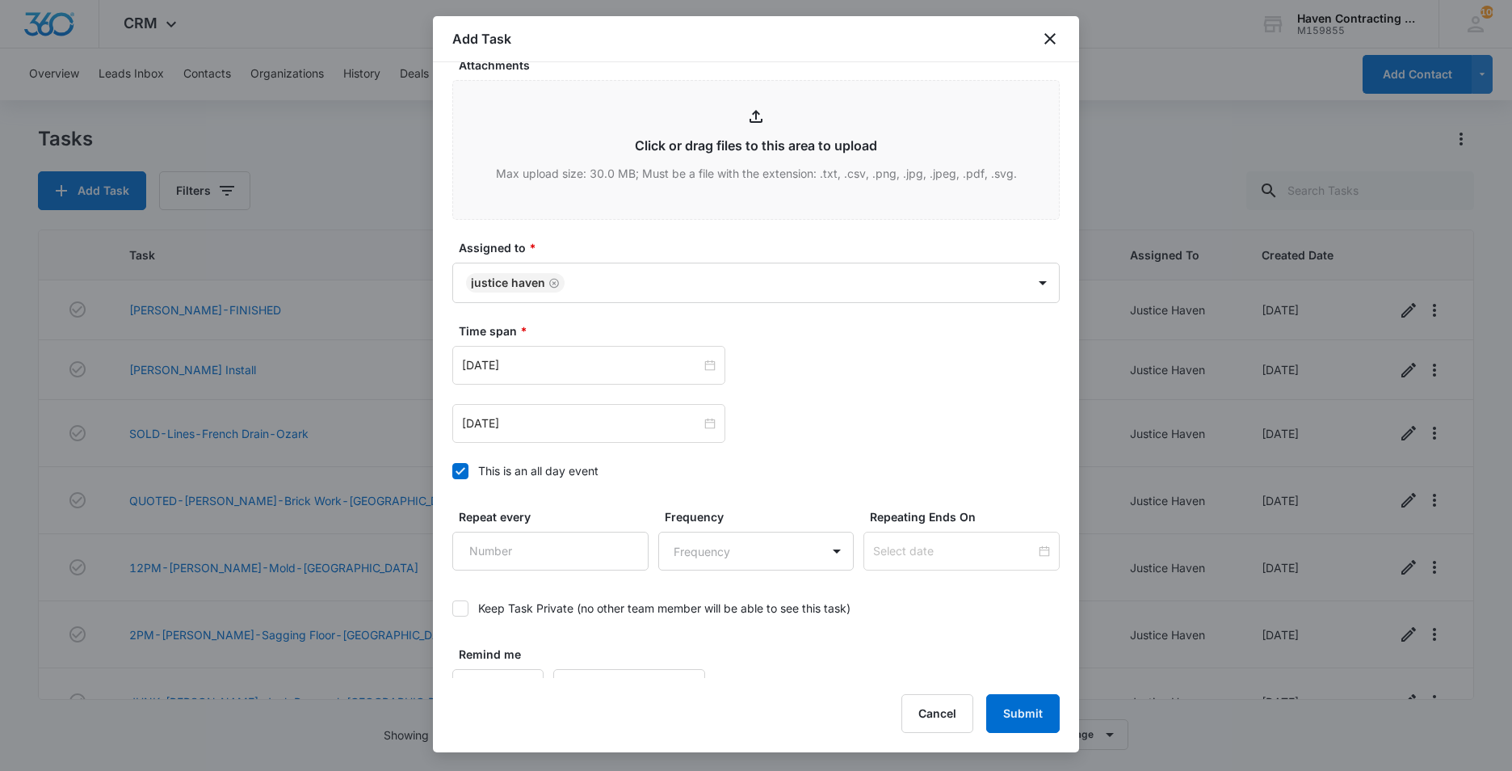
scroll to position [983, 0]
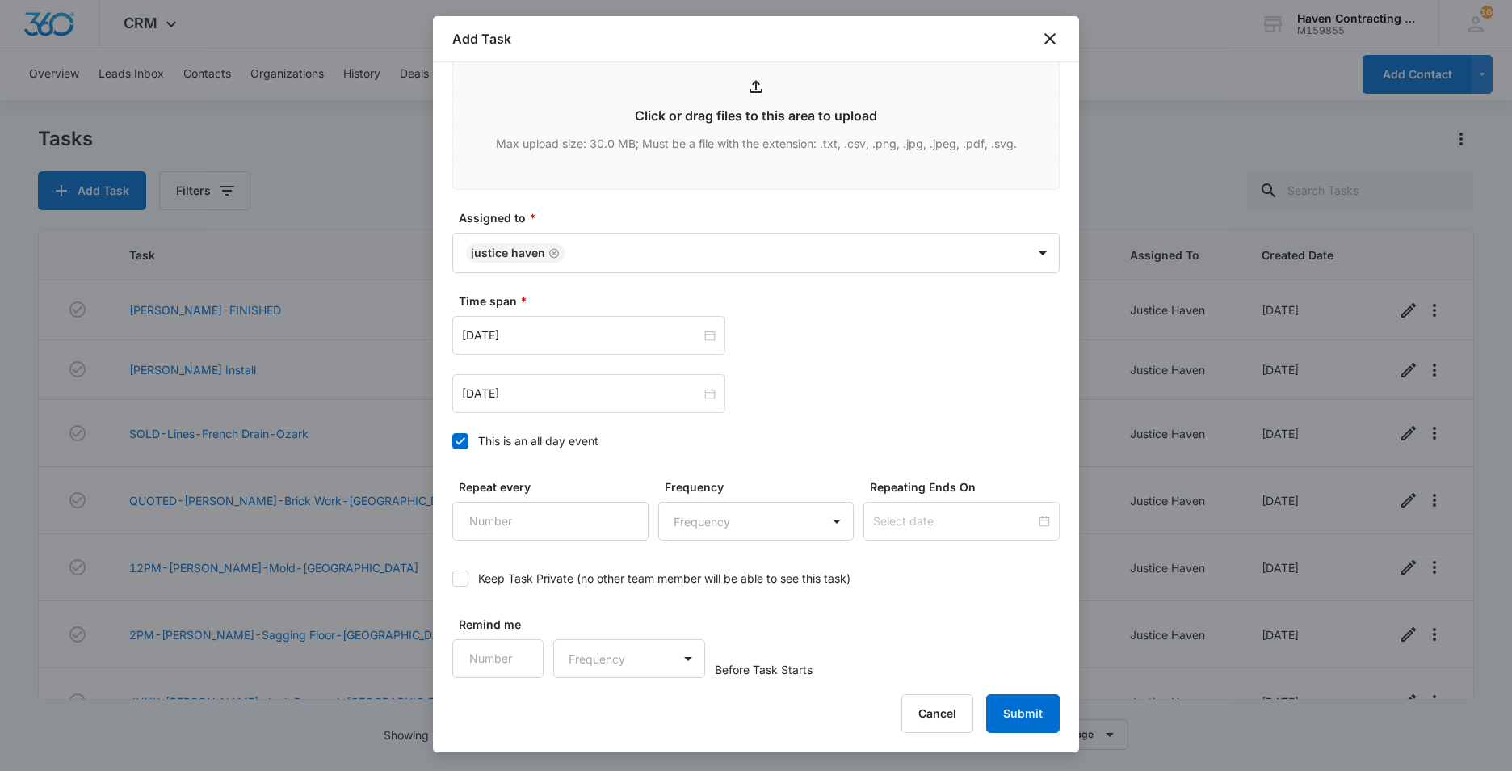
click at [463, 442] on icon at bounding box center [460, 441] width 15 height 15
click at [452, 441] on input "This is an all day event" at bounding box center [452, 441] width 0 height 0
click at [560, 334] on input "Sep 12, 2025" at bounding box center [581, 335] width 239 height 18
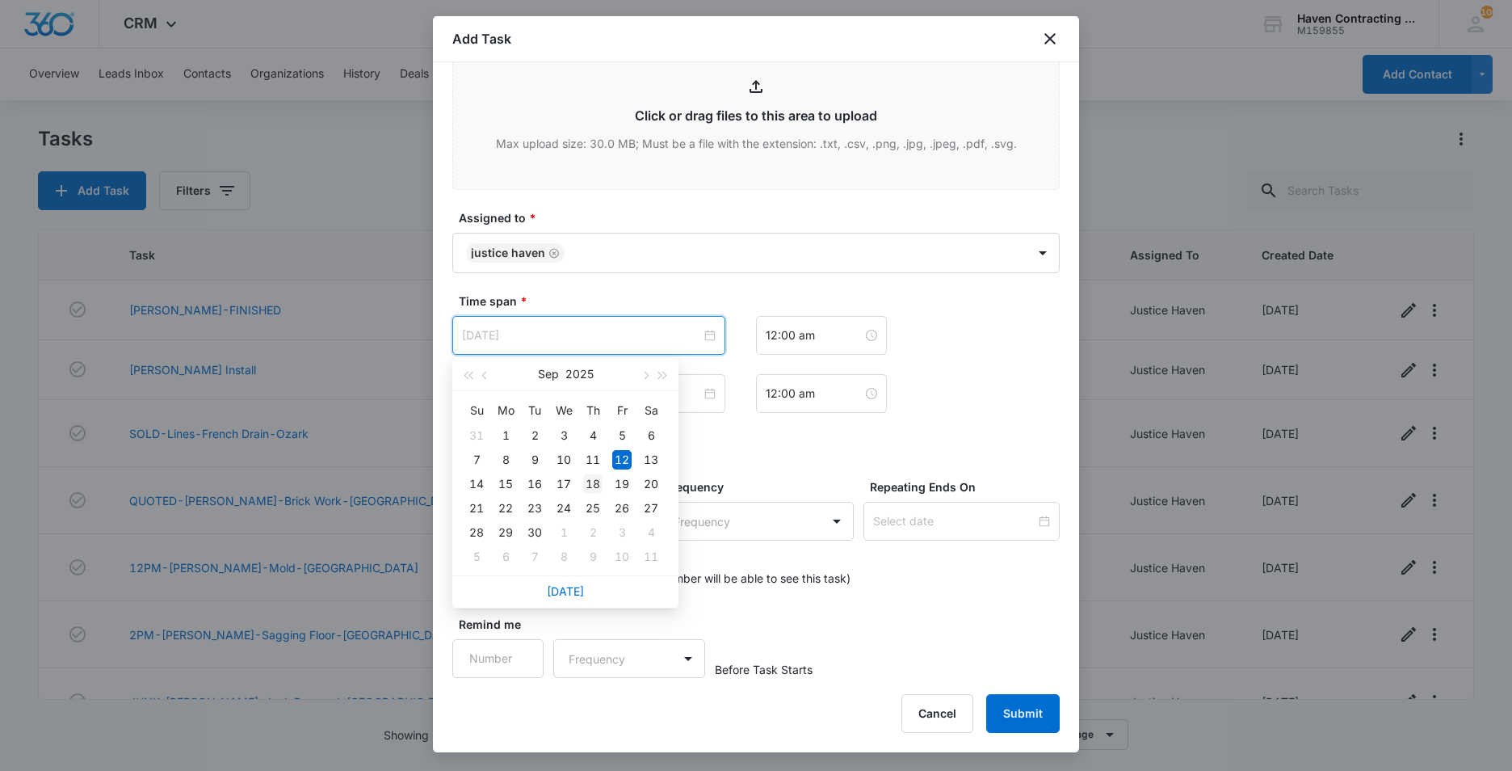
type input "Sep 18, 2025"
click at [596, 480] on div "18" at bounding box center [592, 483] width 19 height 19
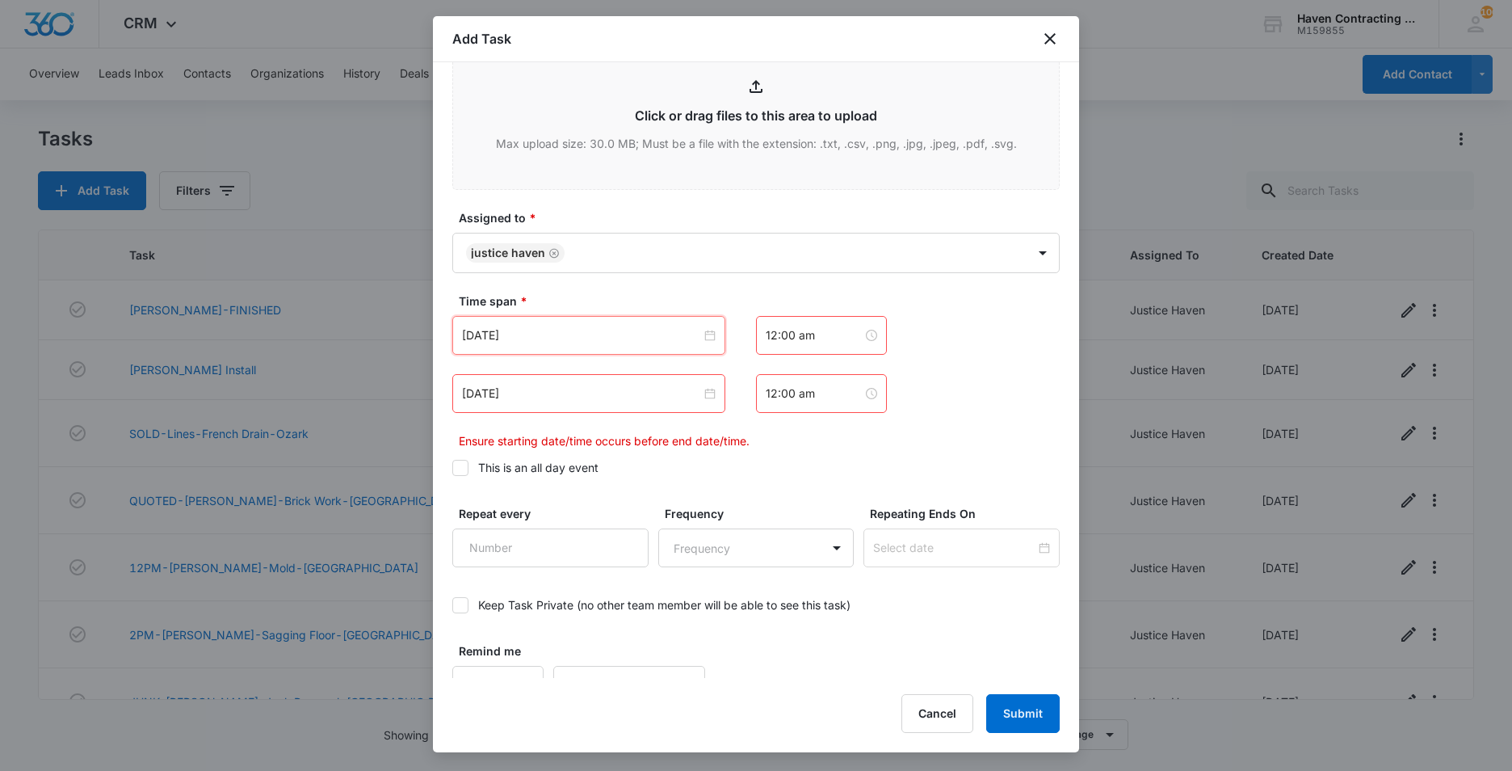
drag, startPoint x: 820, startPoint y: 334, endPoint x: 839, endPoint y: 321, distance: 23.3
click at [820, 334] on input "12:00 am" at bounding box center [814, 335] width 97 height 18
click at [766, 439] on div "03" at bounding box center [772, 440] width 45 height 23
drag, startPoint x: 861, startPoint y: 394, endPoint x: 736, endPoint y: 390, distance: 125.3
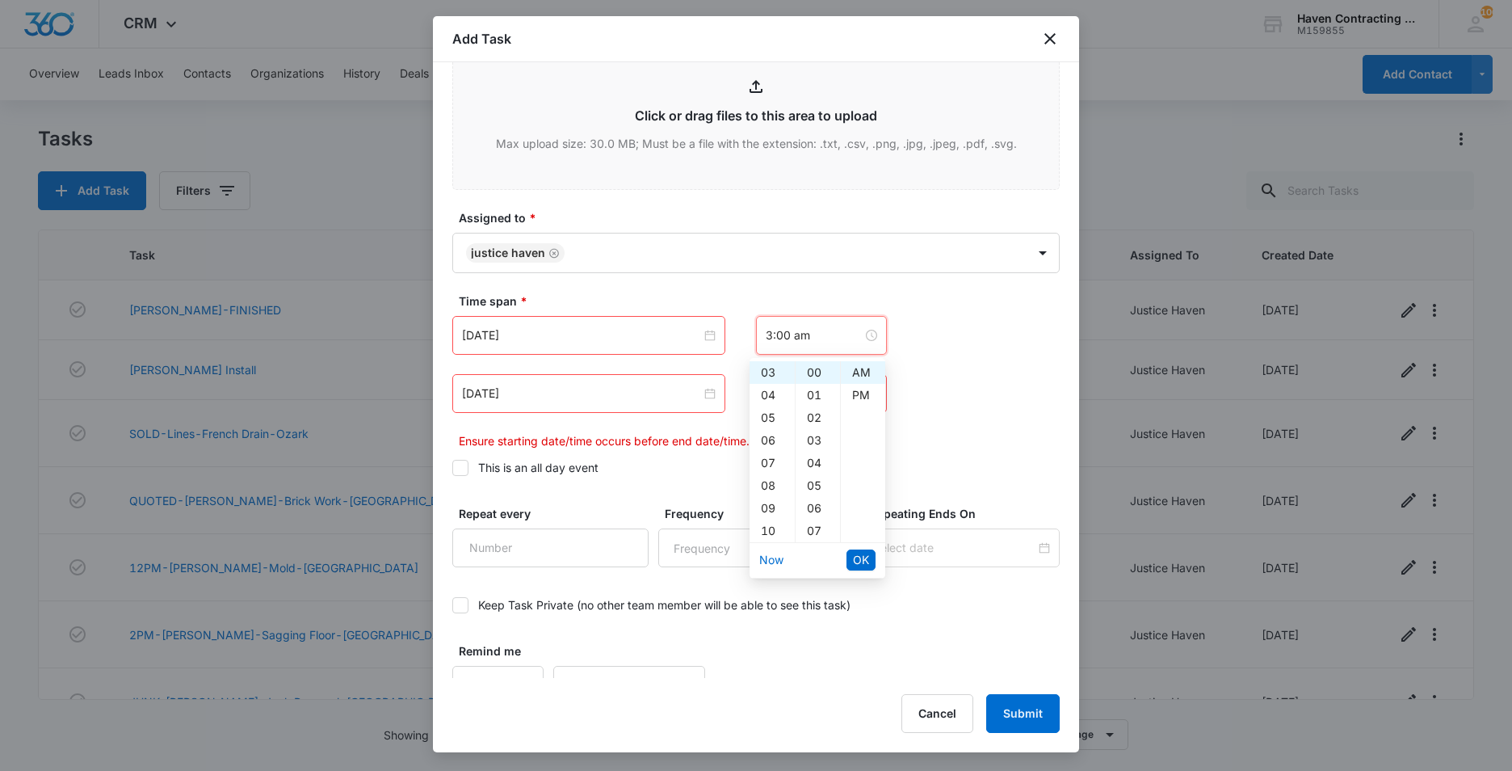
click at [859, 394] on div "PM" at bounding box center [863, 395] width 44 height 23
type input "12:00 am"
click at [551, 395] on input "Sep 12, 2025" at bounding box center [581, 393] width 239 height 18
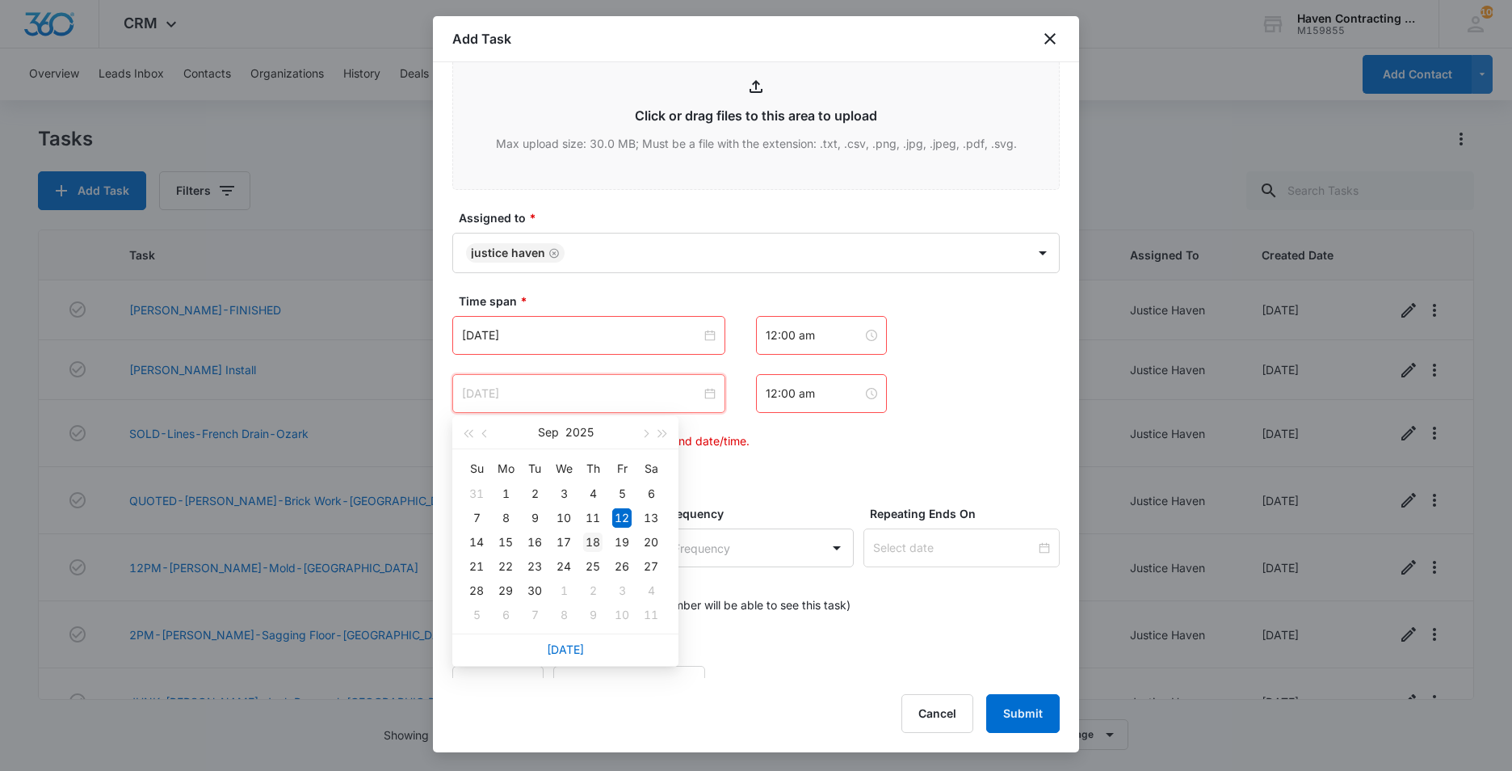
type input "Sep 18, 2025"
click at [590, 539] on div "18" at bounding box center [592, 541] width 19 height 19
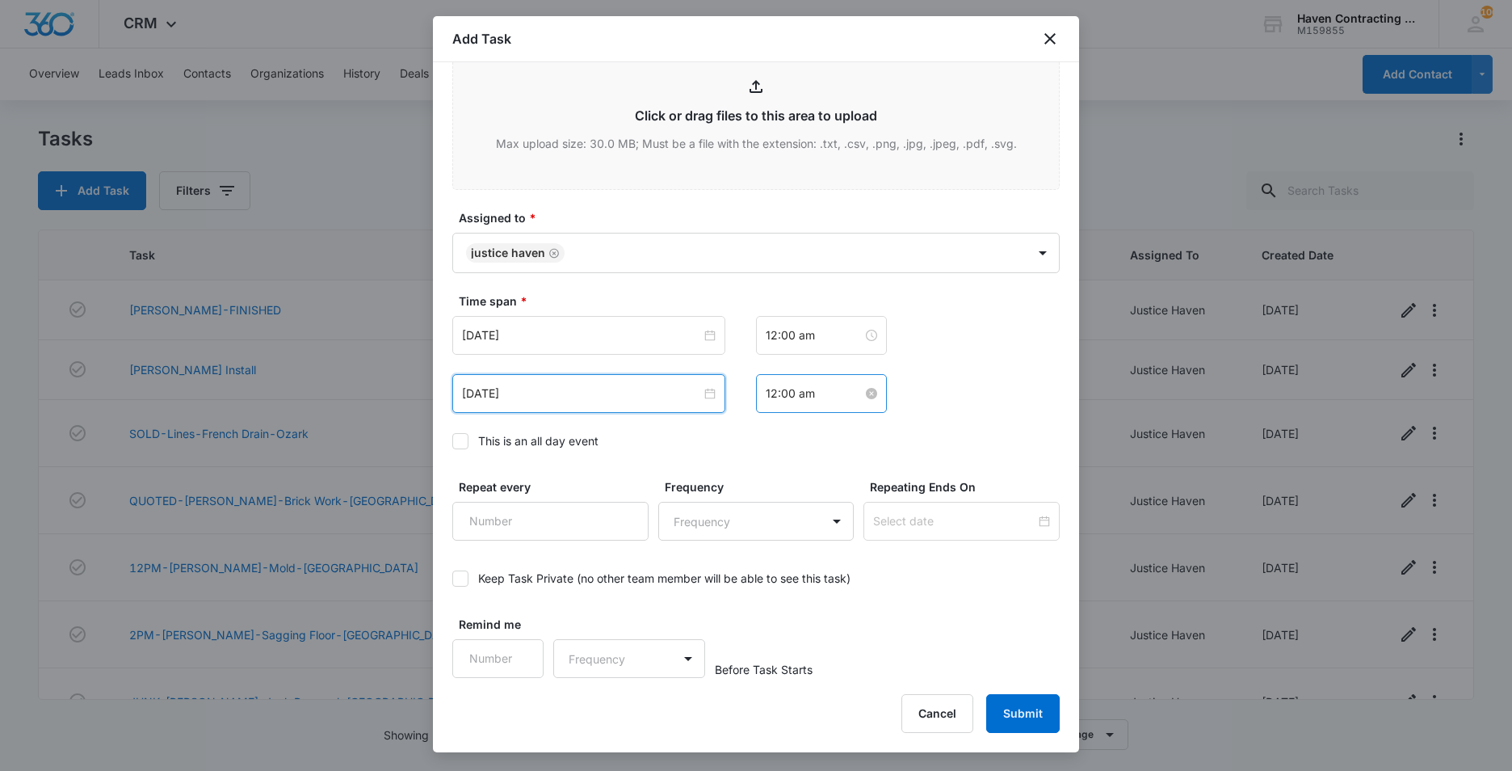
click at [814, 396] on input "12:00 am" at bounding box center [814, 393] width 97 height 18
drag, startPoint x: 819, startPoint y: 335, endPoint x: 817, endPoint y: 345, distance: 10.0
click at [819, 339] on input "12:00 am" at bounding box center [814, 335] width 97 height 18
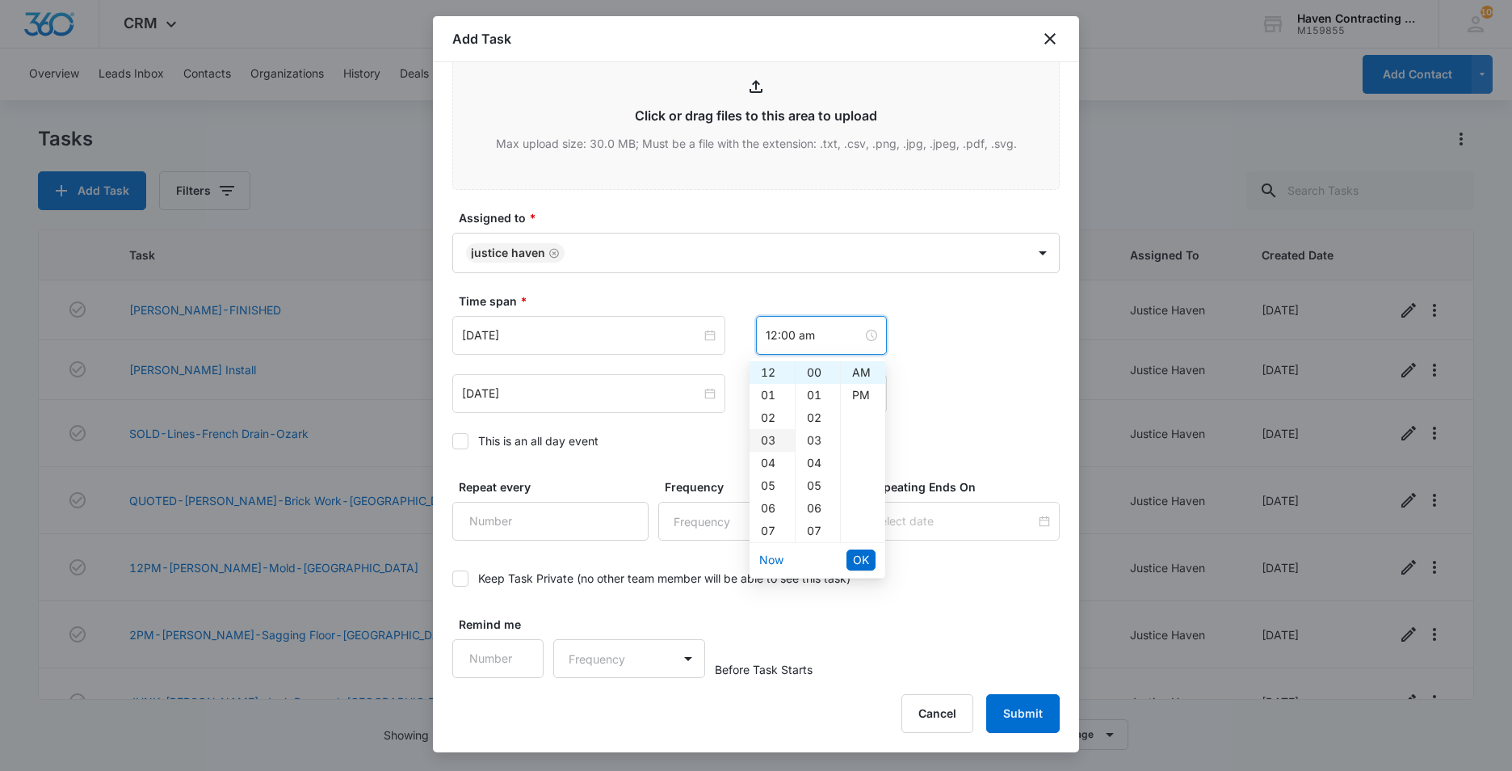
click at [765, 440] on div "03" at bounding box center [772, 440] width 45 height 23
click at [857, 393] on div "PM" at bounding box center [863, 395] width 44 height 23
type input "3:00 pm"
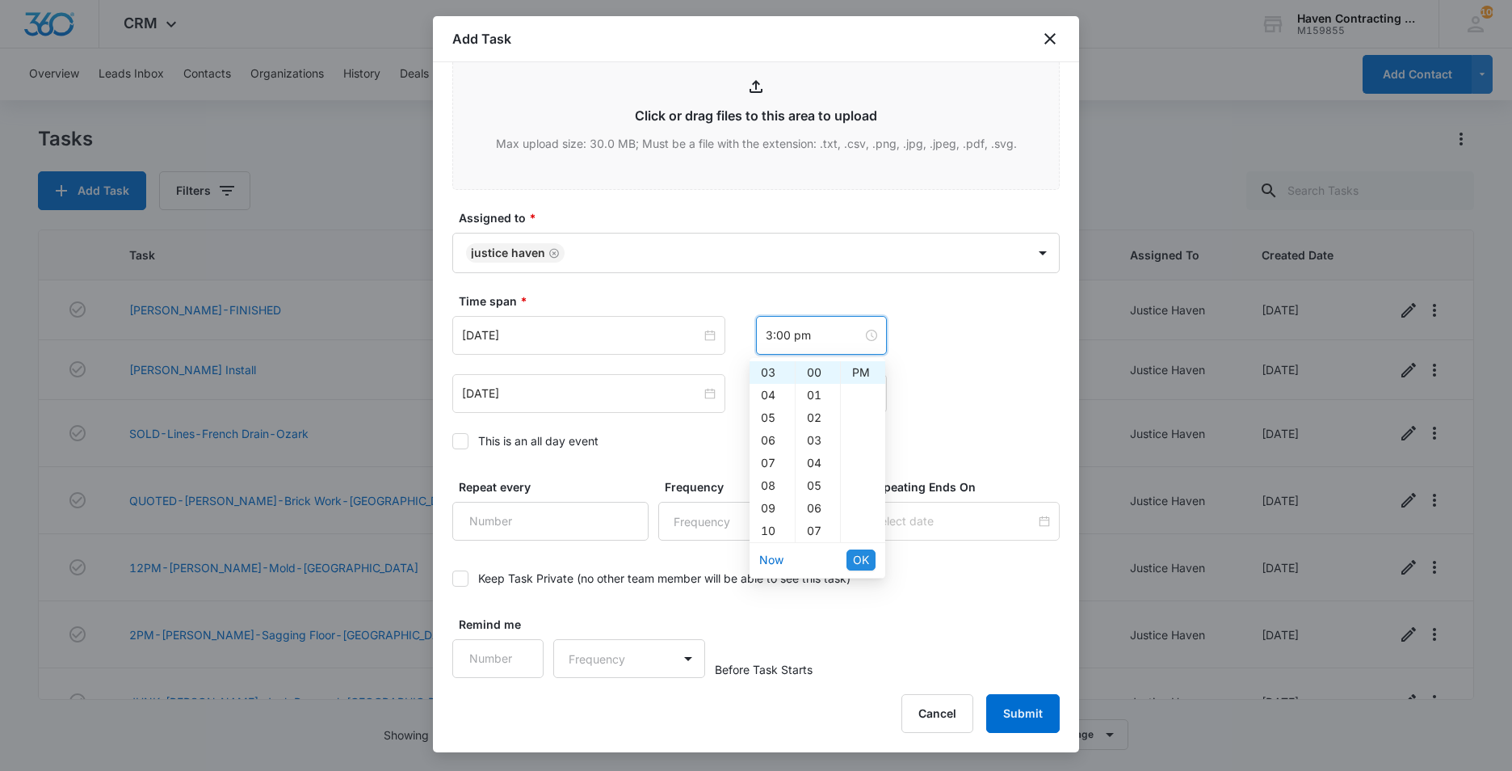
click at [859, 565] on span "OK" at bounding box center [861, 560] width 16 height 18
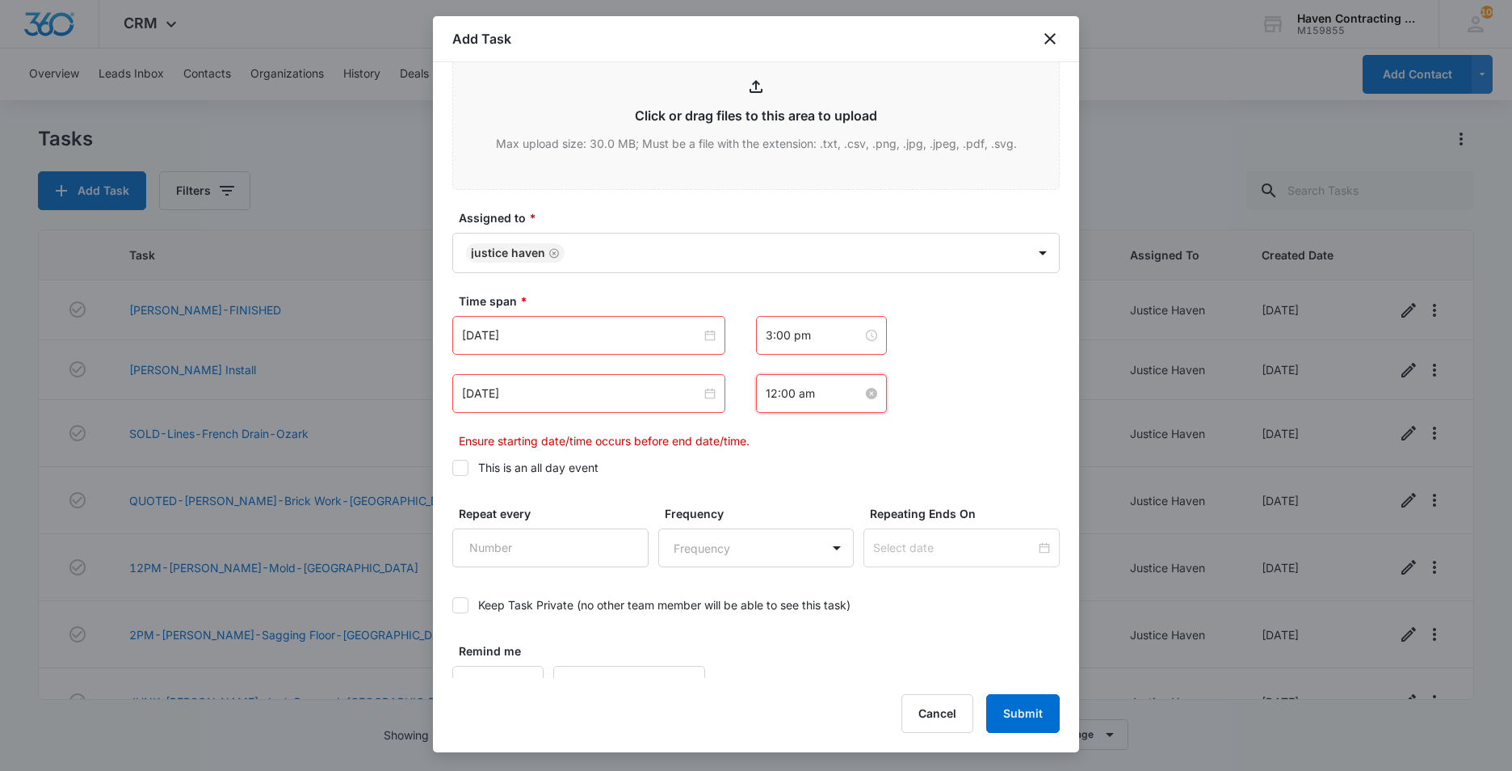
click at [820, 398] on input "12:00 am" at bounding box center [814, 393] width 97 height 18
click at [769, 523] on div "04" at bounding box center [772, 521] width 45 height 23
click at [864, 453] on div "PM" at bounding box center [863, 453] width 44 height 23
type input "4:00 pm"
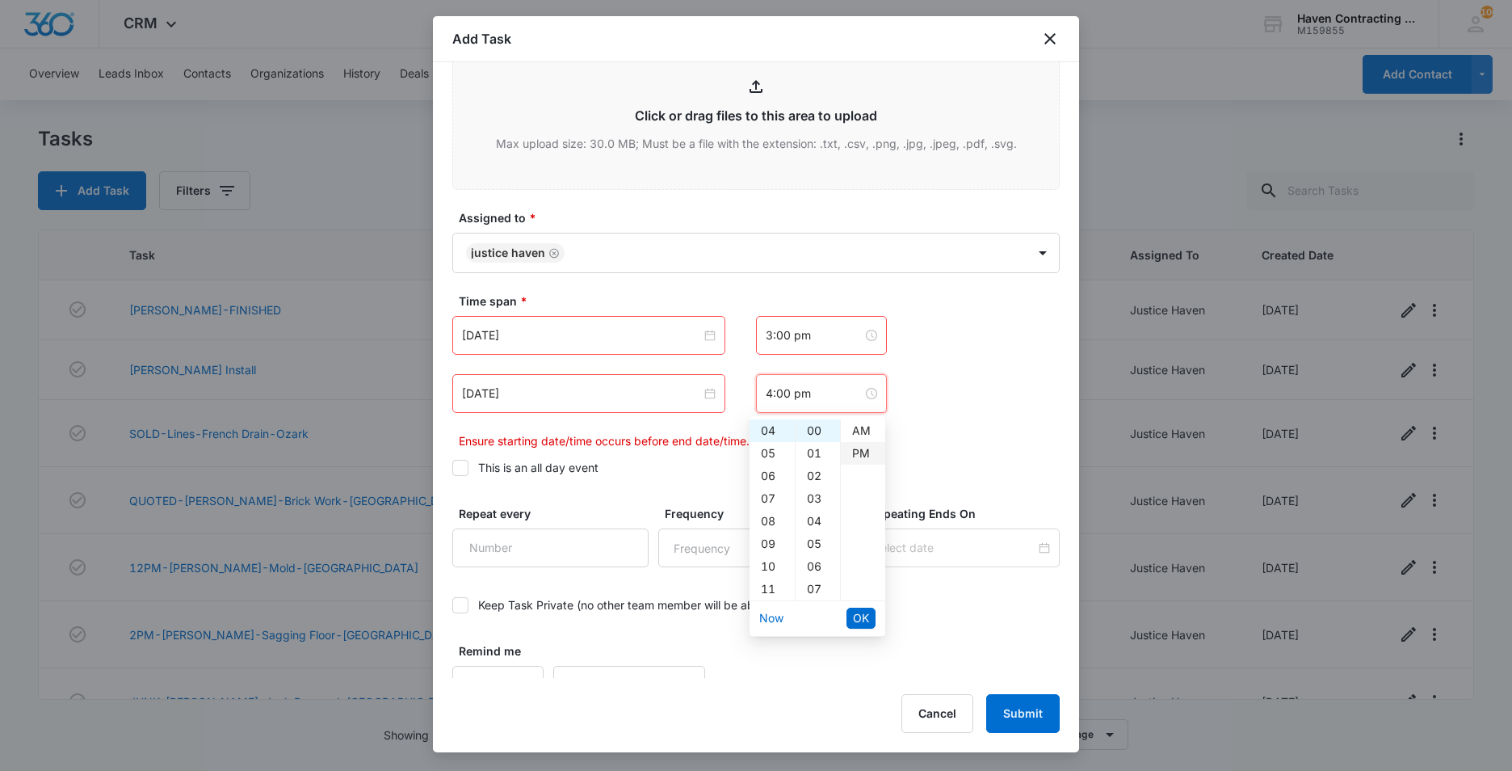
scroll to position [23, 0]
click at [862, 616] on span "OK" at bounding box center [861, 618] width 16 height 18
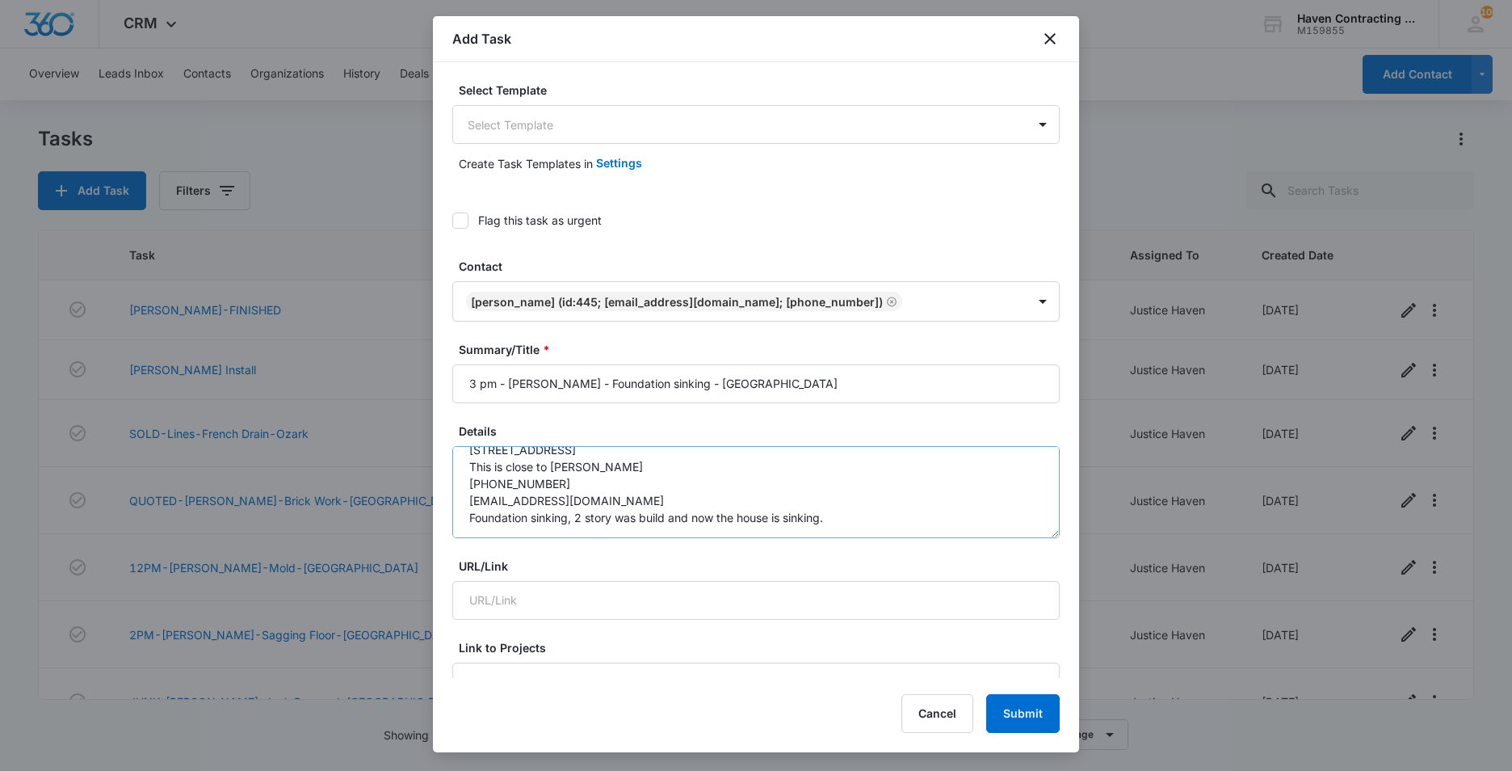
scroll to position [51, 0]
click at [834, 523] on textarea "Jacob Briley 599 AR Hwy 58 Cave City, AR 72521 This is close to Sidney 870-283-…" at bounding box center [755, 492] width 607 height 92
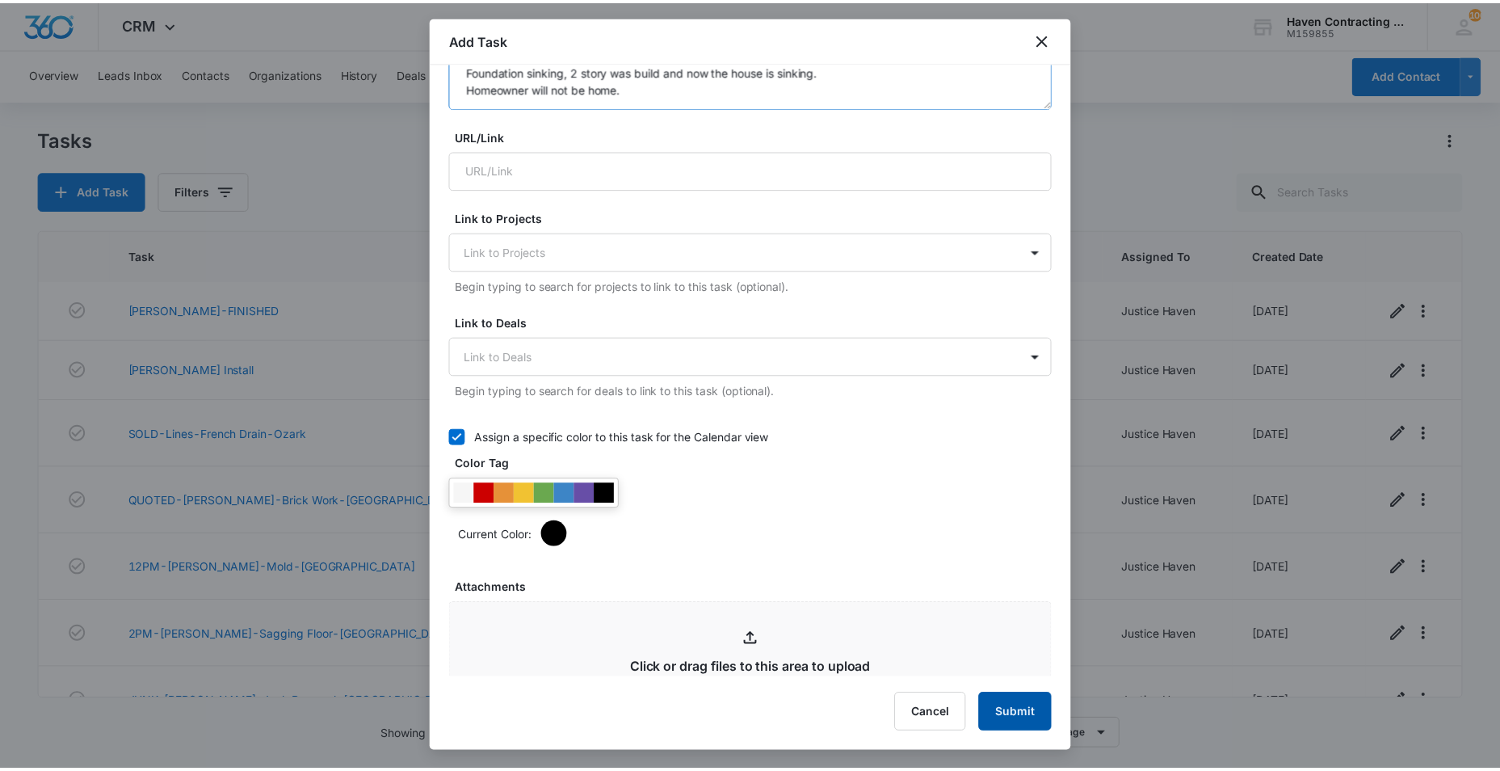
scroll to position [485, 0]
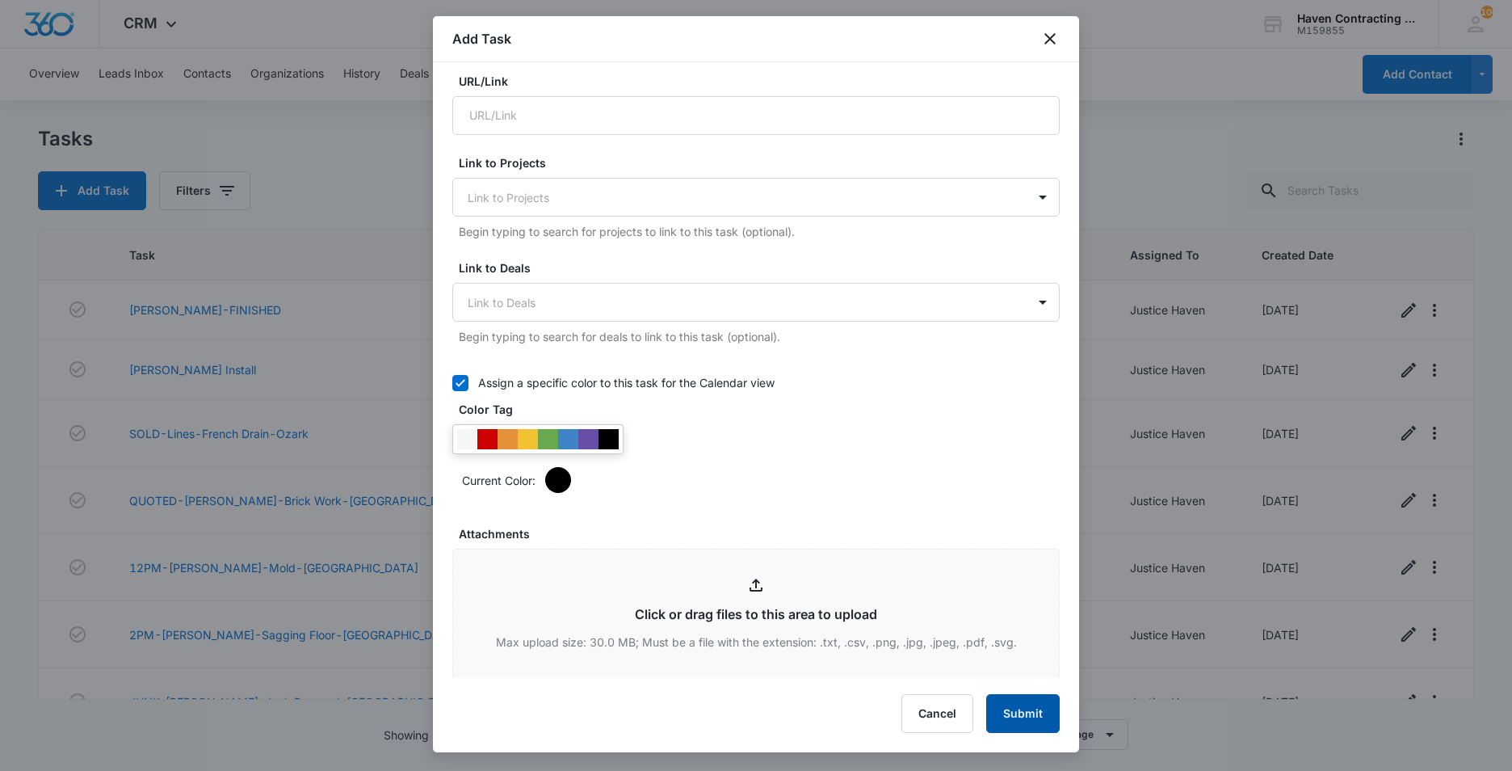
type textarea "Jacob Briley 599 AR Hwy 58 Cave City, AR 72521 This is close to Sidney 870-283-…"
drag, startPoint x: 1021, startPoint y: 714, endPoint x: 991, endPoint y: 695, distance: 35.6
click at [1021, 713] on button "Submit" at bounding box center [1023, 713] width 74 height 39
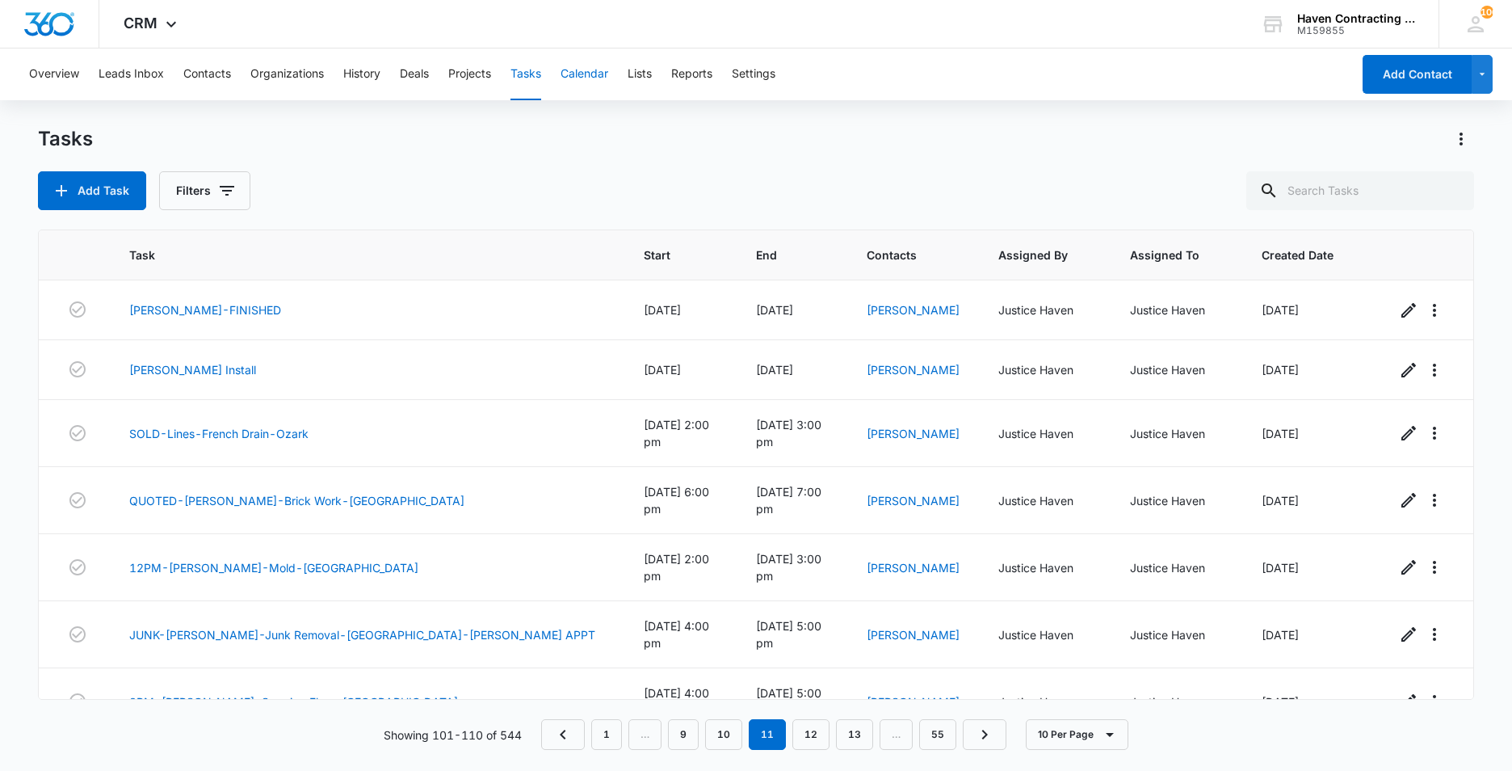
click at [580, 79] on button "Calendar" at bounding box center [585, 74] width 48 height 52
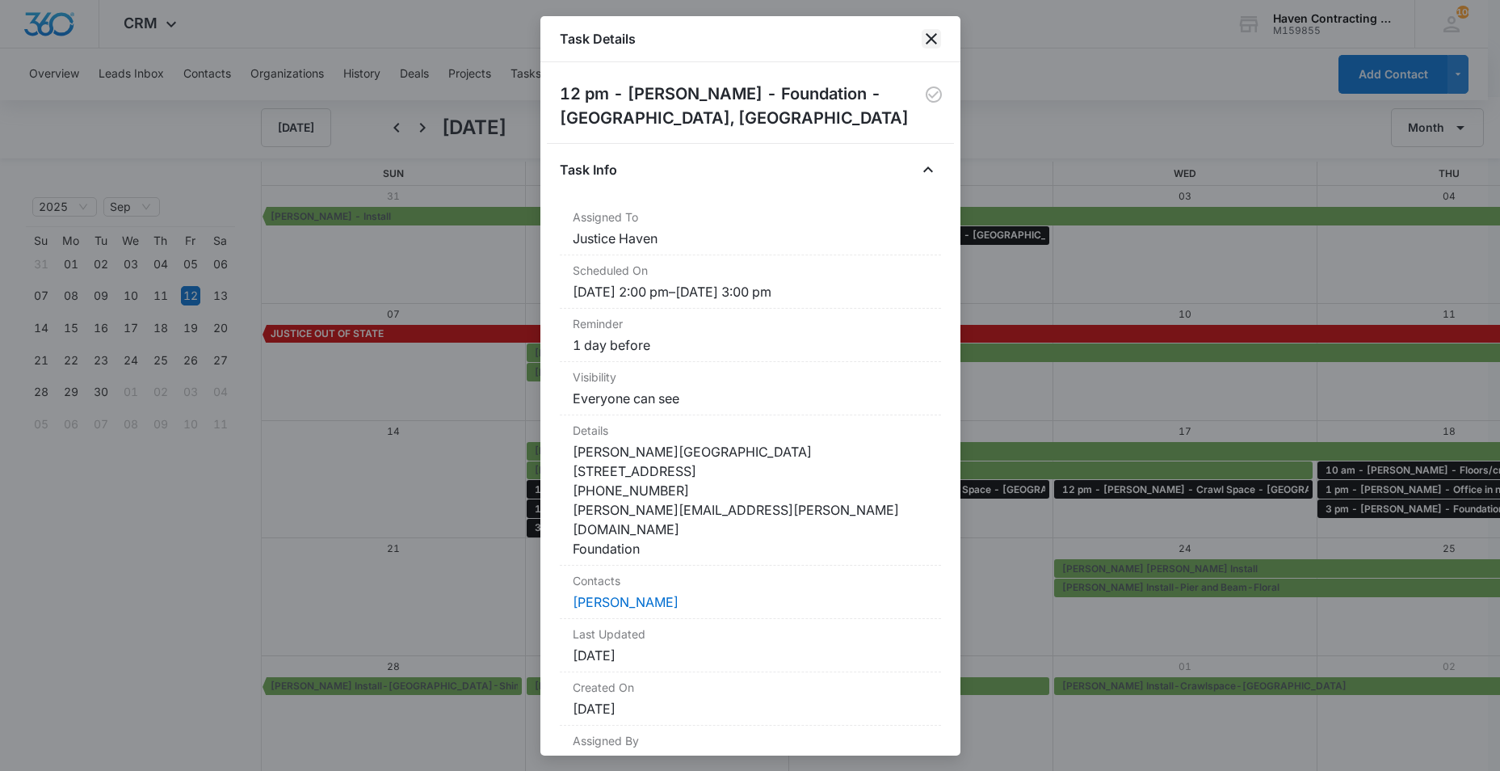
click at [931, 36] on icon "close" at bounding box center [931, 38] width 19 height 19
